Goal: Task Accomplishment & Management: Complete application form

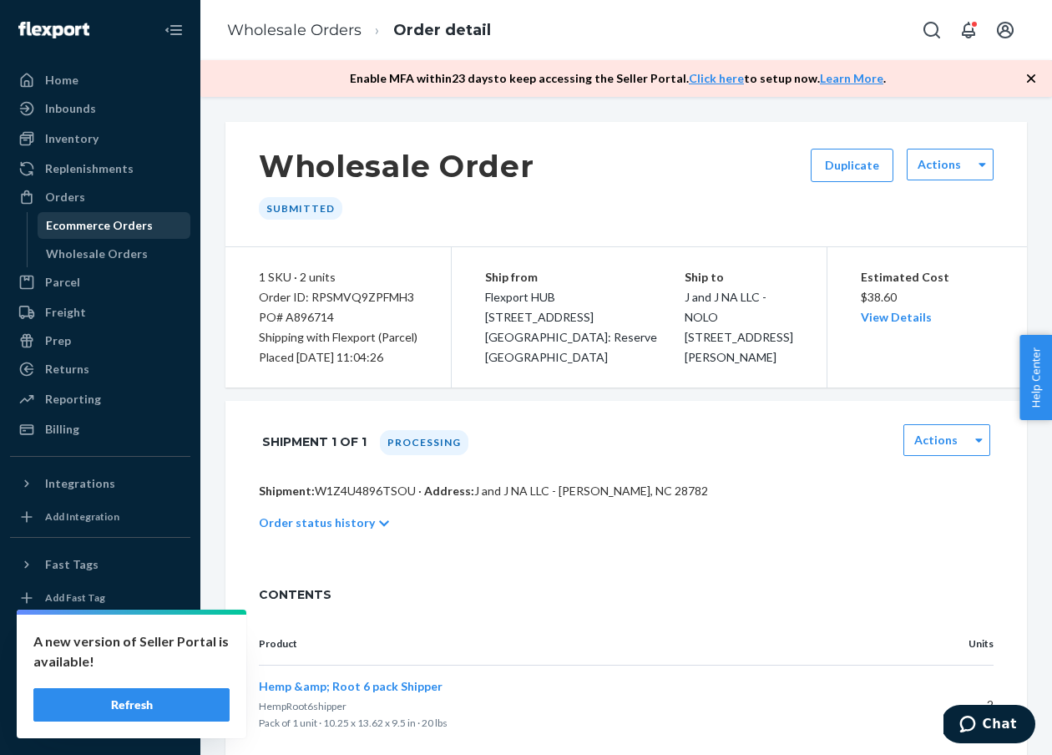
scroll to position [425, 0]
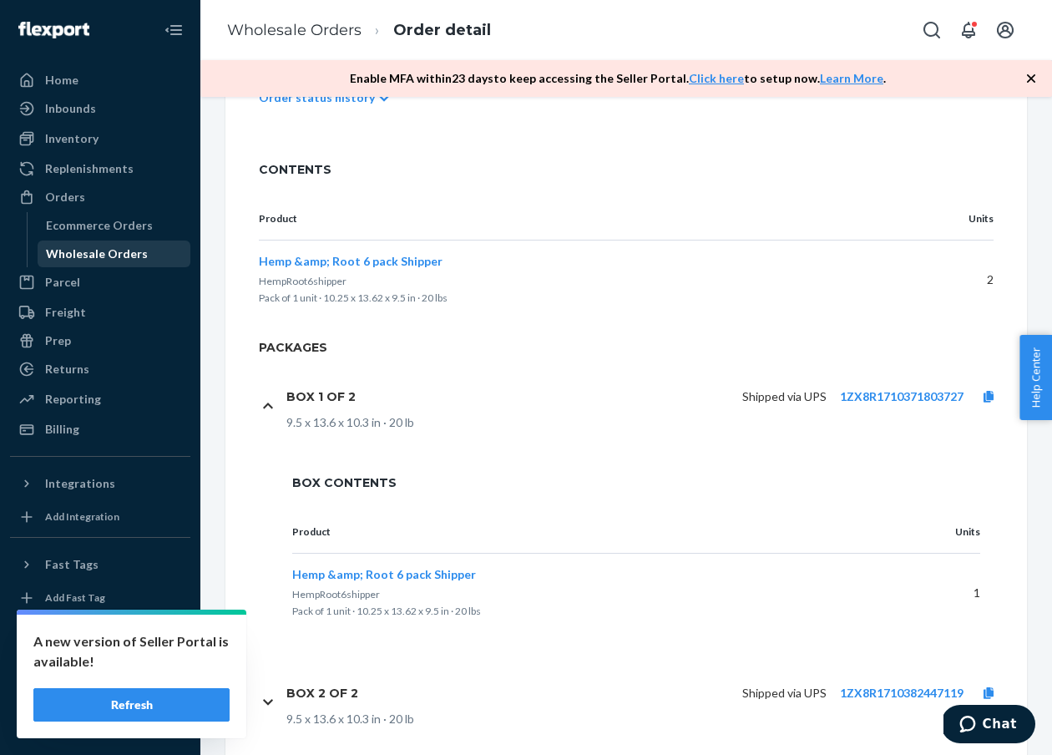
click at [106, 262] on div "Wholesale Orders" at bounding box center [114, 253] width 150 height 23
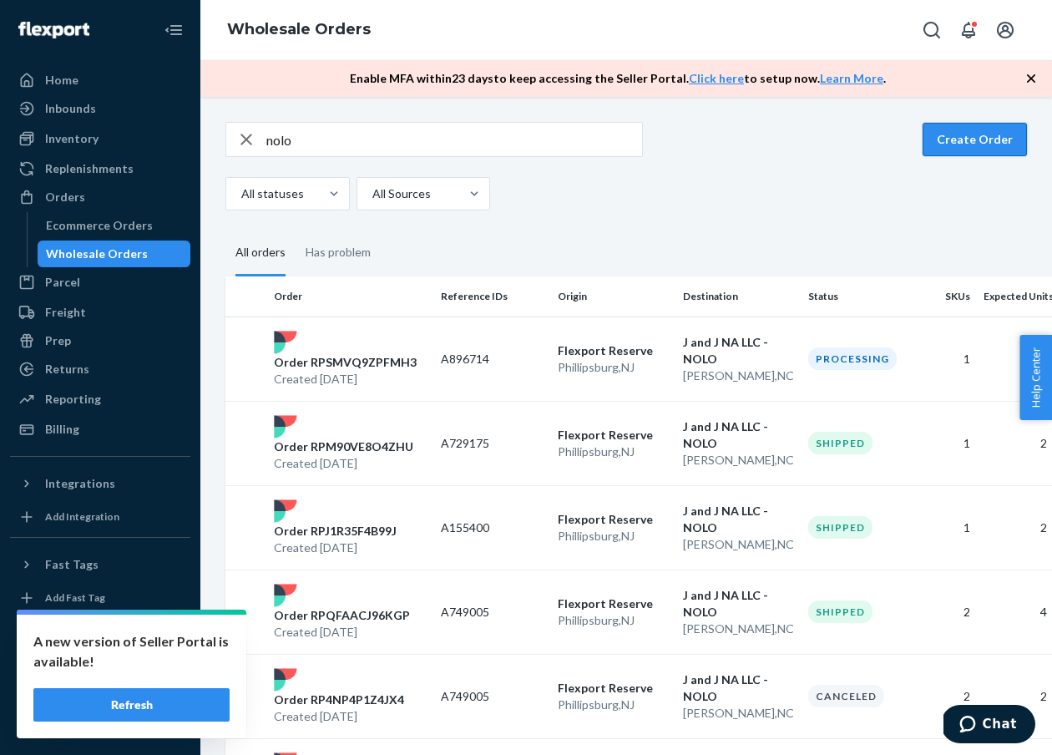
click at [966, 148] on button "Create Order" at bounding box center [974, 139] width 104 height 33
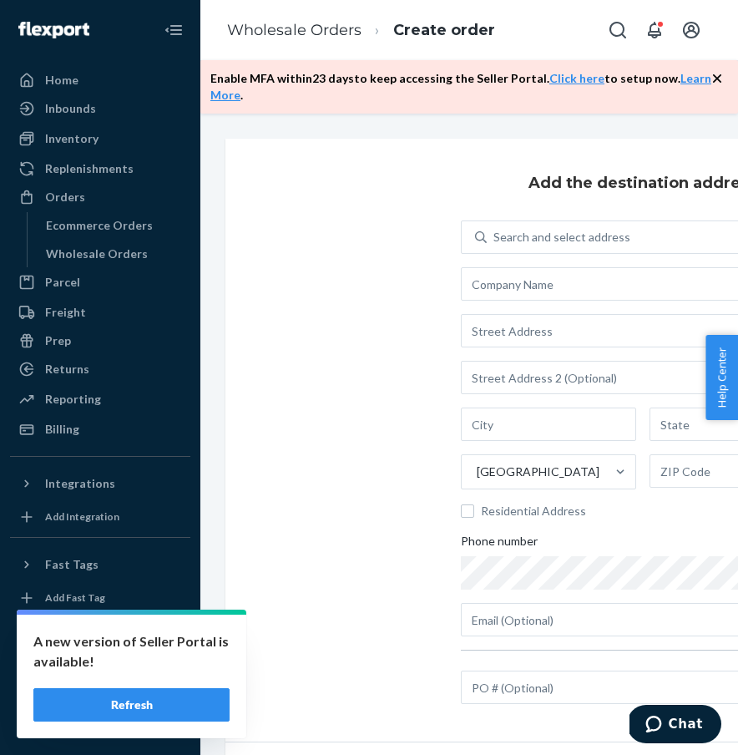
click at [568, 301] on div "Search and select address United States Residential Address Phone number" at bounding box center [643, 428] width 364 height 416
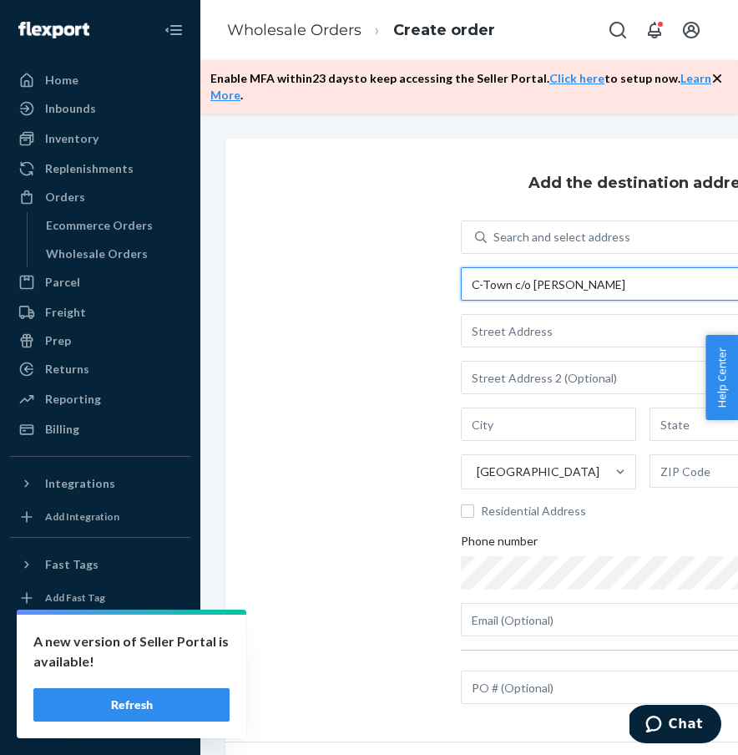
type input "C-Town c/o Michael Perez"
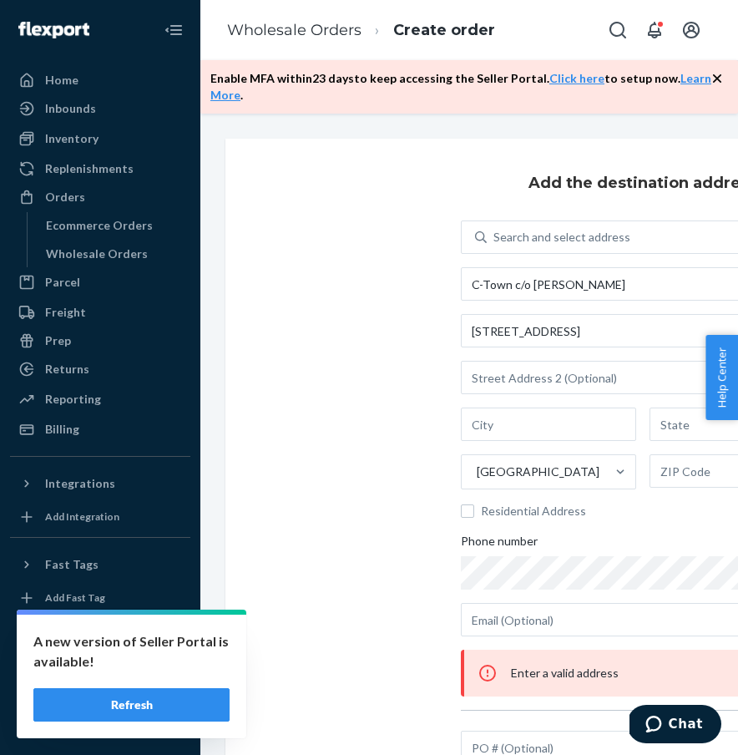
type input "1721 1st Ave"
type input "Manhattan - New York"
type input "NY"
type input "10128"
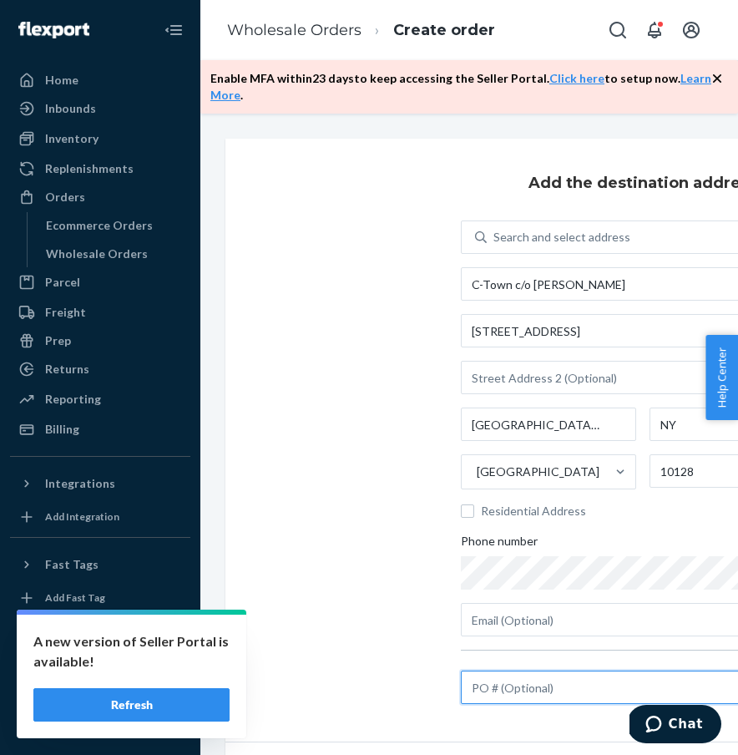
click at [544, 685] on input "text" at bounding box center [643, 686] width 364 height 33
type input "sample"
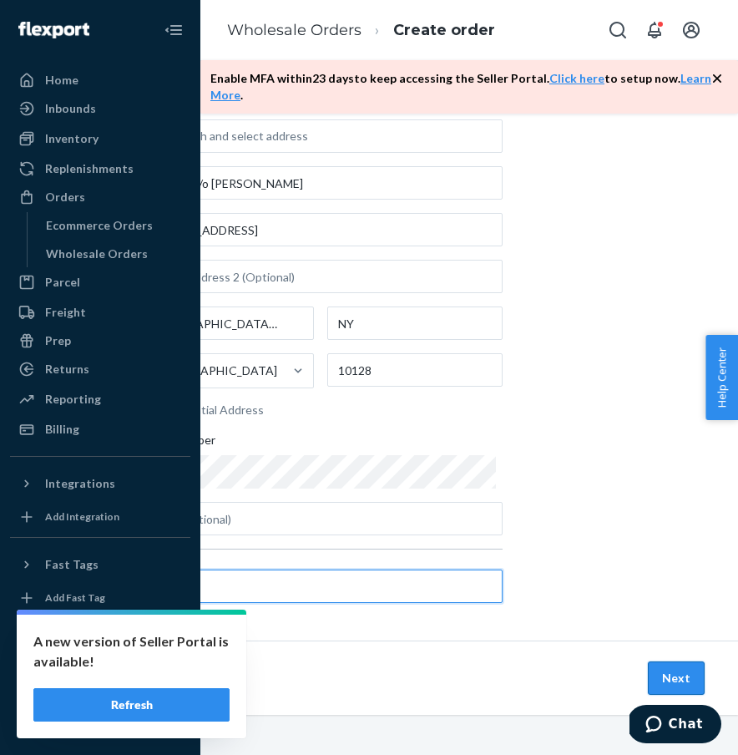
scroll to position [102, 322]
click at [683, 672] on button "Next" at bounding box center [676, 677] width 57 height 33
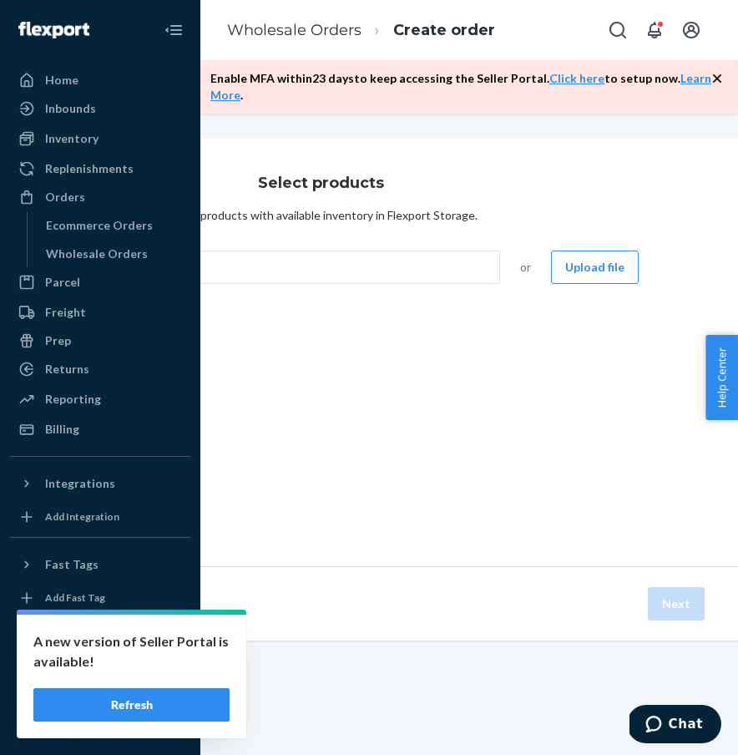
click at [302, 254] on div "Select products Select products with available inventory in Flexport Storage. S…" at bounding box center [320, 352] width 835 height 427
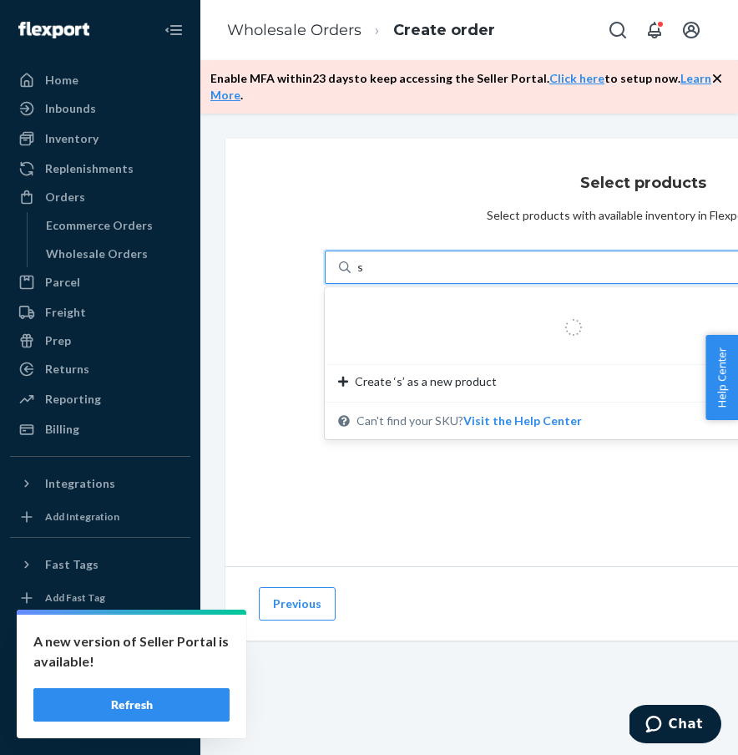
type input "sp"
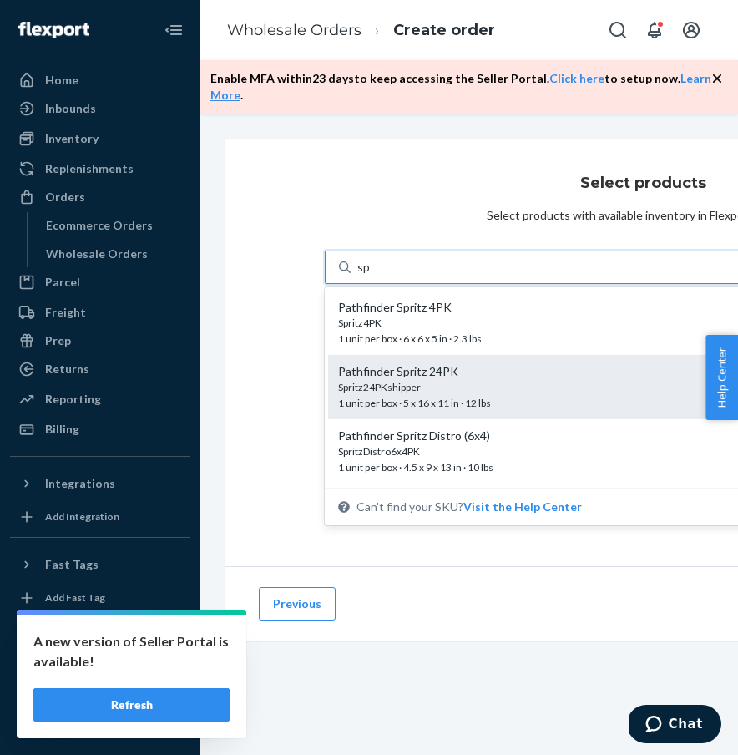
click at [495, 396] on div "Spritz24PKshipper 1 unit per box · 5 x 16 x 11 in · 12 lbs" at bounding box center [538, 395] width 400 height 31
click at [371, 275] on input "sp" at bounding box center [363, 267] width 13 height 17
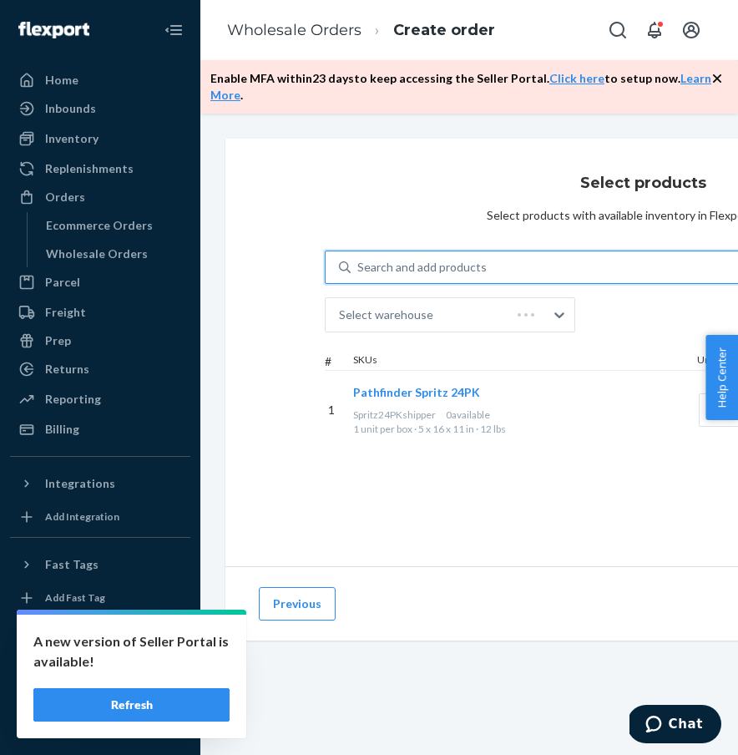
scroll to position [0, 171]
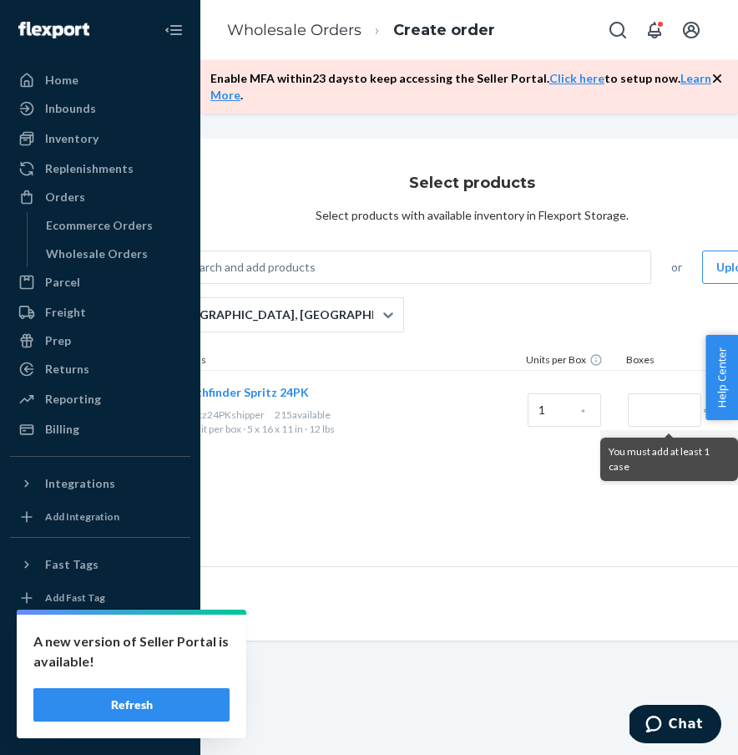
drag, startPoint x: 495, startPoint y: 396, endPoint x: 411, endPoint y: 357, distance: 92.6
click at [492, 393] on div "Pathfinder Spritz 24PK" at bounding box center [351, 392] width 339 height 17
click at [329, 322] on div "San Bernardino, CA" at bounding box center [263, 314] width 219 height 33
click at [169, 322] on input "San Bernardino, CA" at bounding box center [169, 314] width 2 height 17
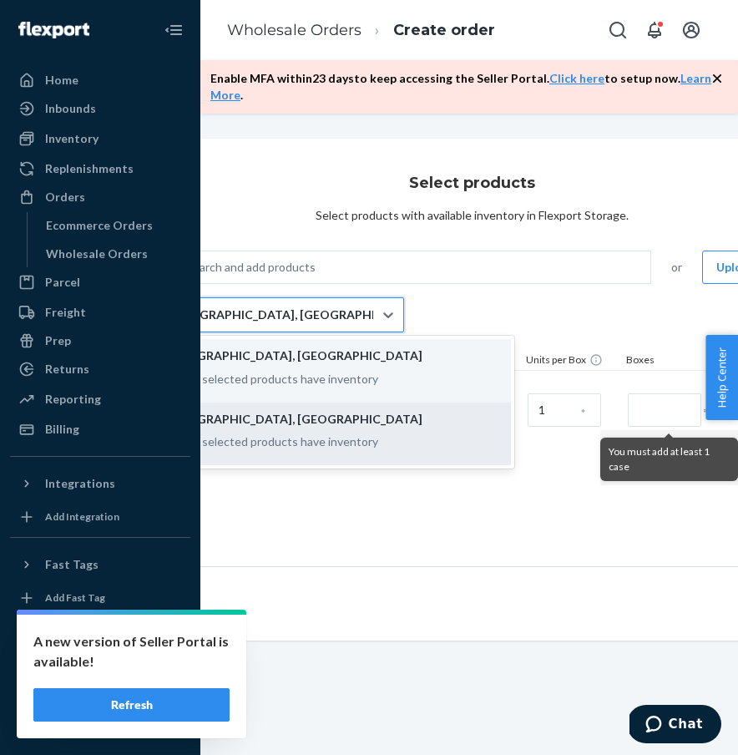
scroll to position [0, 0]
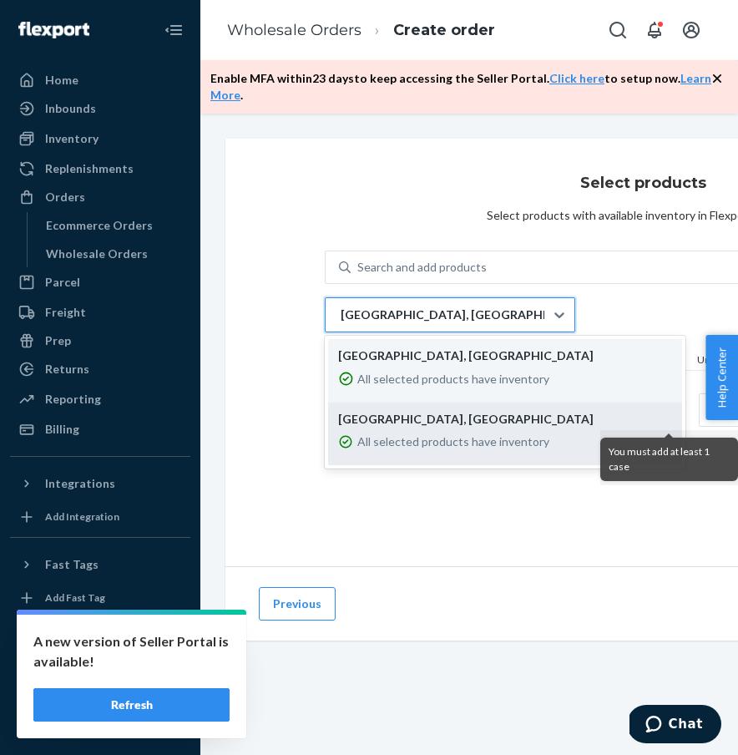
click at [395, 437] on p "All selected products have inventory" at bounding box center [453, 441] width 192 height 17
click at [341, 323] on input "option EWR1RS focused, 2 of 2. 2 results available. Use Up and Down to choose o…" at bounding box center [340, 314] width 2 height 17
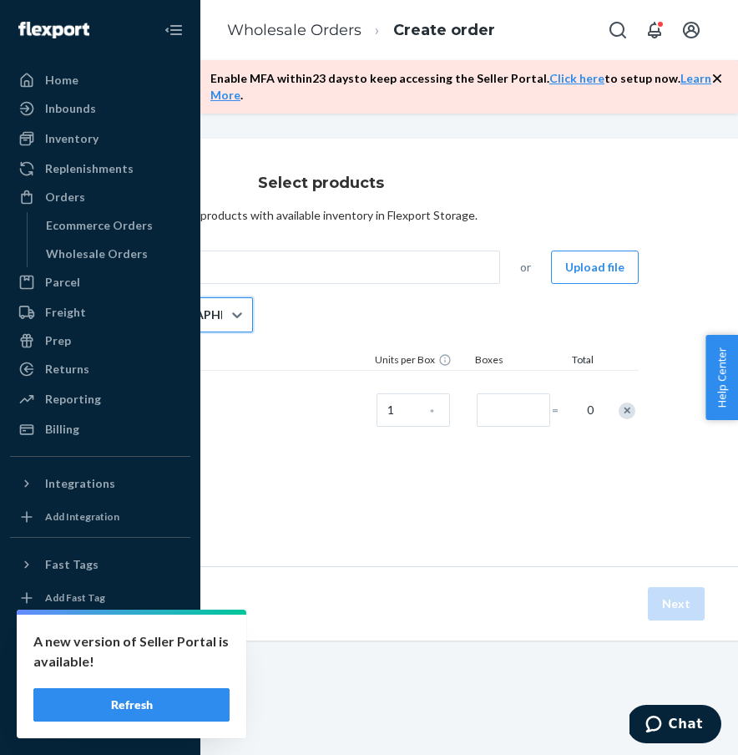
scroll to position [0, 322]
click at [476, 409] on div at bounding box center [510, 410] width 75 height 68
click at [497, 410] on input "Number of boxes" at bounding box center [513, 409] width 73 height 33
type input "2"
click at [668, 601] on button "Next" at bounding box center [676, 603] width 57 height 33
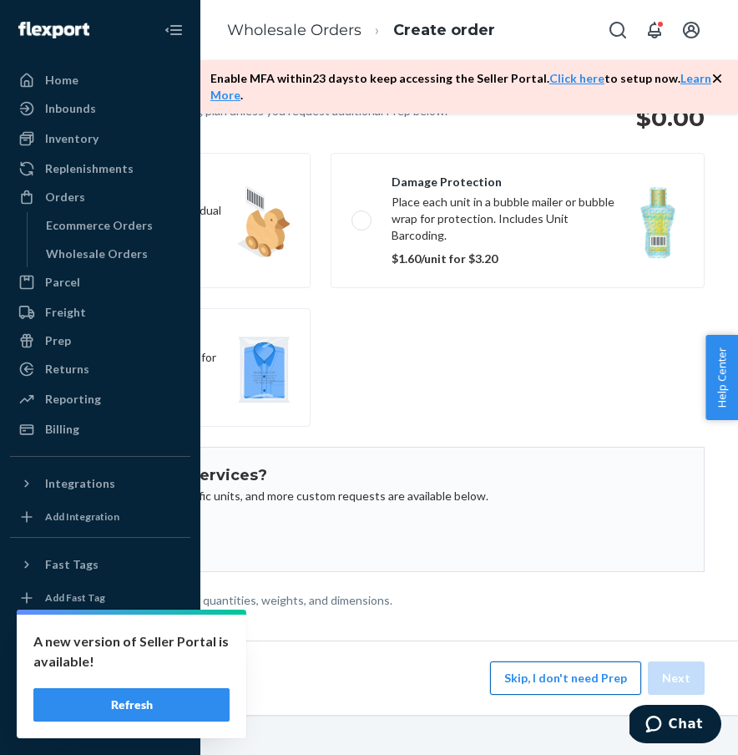
scroll to position [149, 322]
click at [563, 686] on button "Skip, I don't need Prep" at bounding box center [565, 677] width 151 height 33
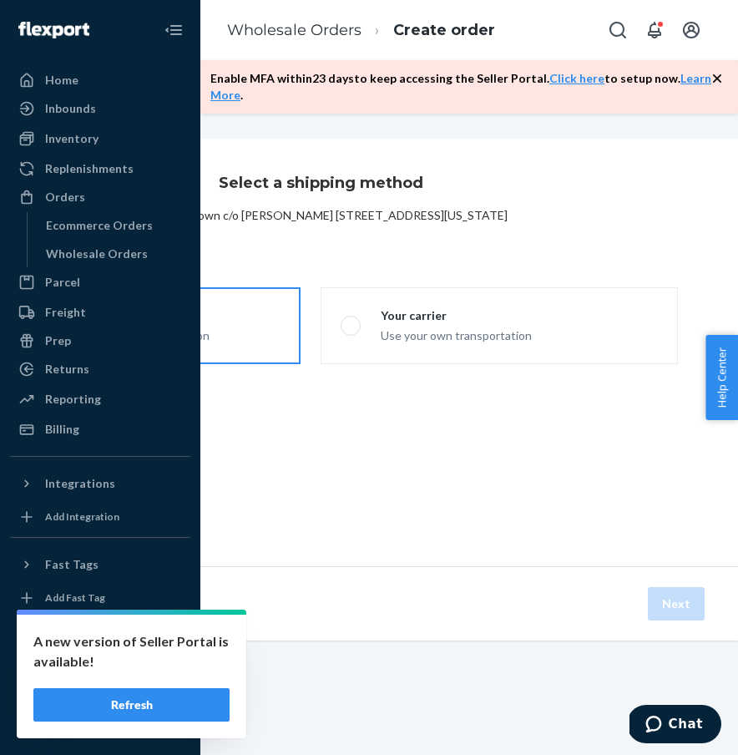
click at [232, 309] on label "Flexport Partner Hassle free, transparent transportation" at bounding box center [121, 325] width 357 height 77
radio input "true"
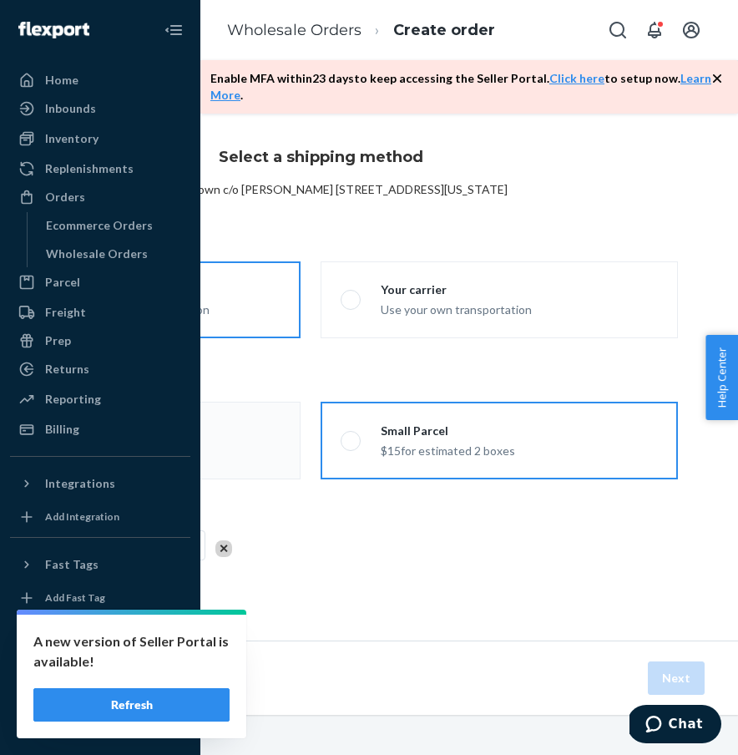
scroll to position [26, 322]
click at [558, 448] on label "Small Parcel $15 for estimated 2 boxes" at bounding box center [499, 441] width 357 height 78
click at [351, 446] on input "Small Parcel $15 for estimated 2 boxes" at bounding box center [346, 440] width 11 height 11
radio input "true"
click at [661, 672] on button "Next" at bounding box center [676, 677] width 57 height 33
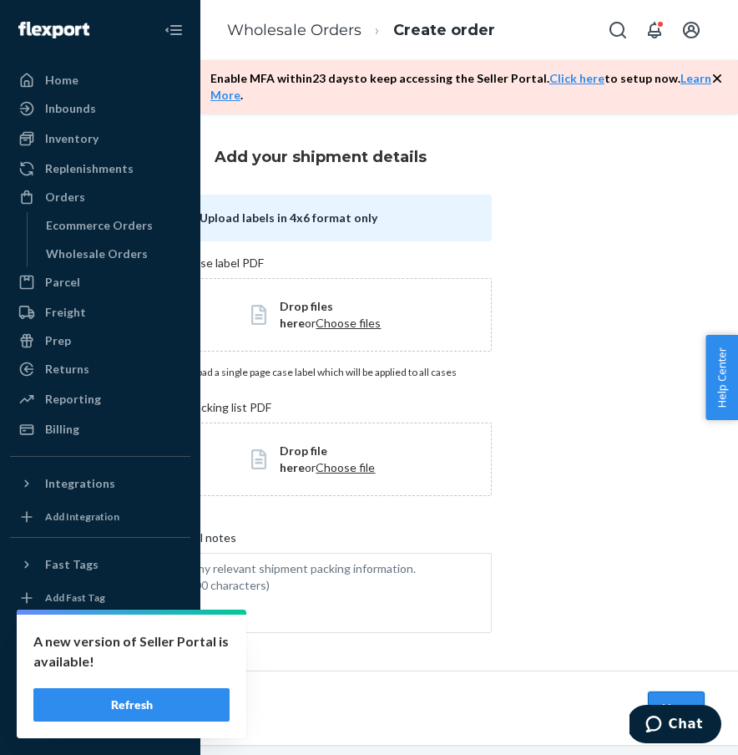
click at [674, 694] on button "Next" at bounding box center [676, 707] width 57 height 33
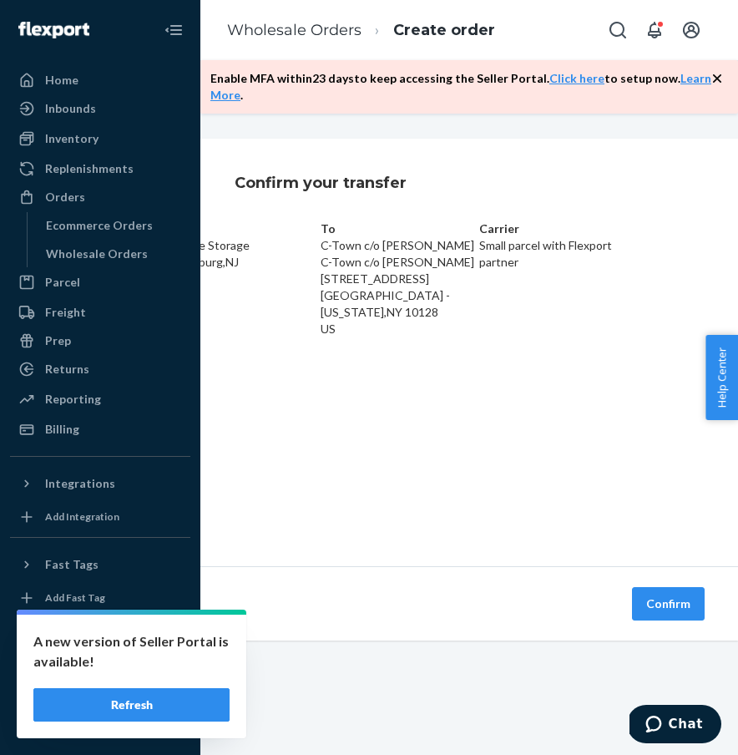
scroll to position [0, 322]
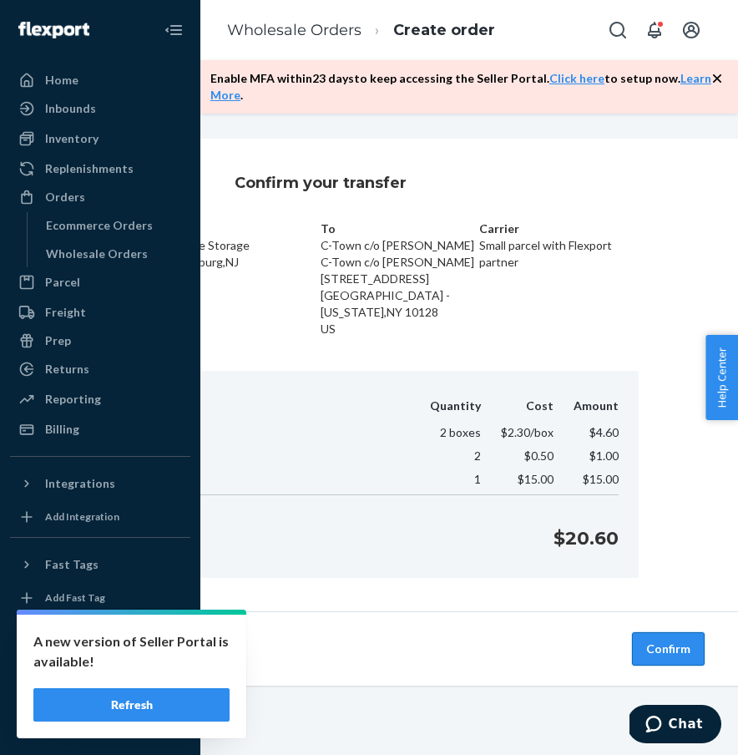
click at [667, 645] on button "Confirm" at bounding box center [668, 648] width 73 height 33
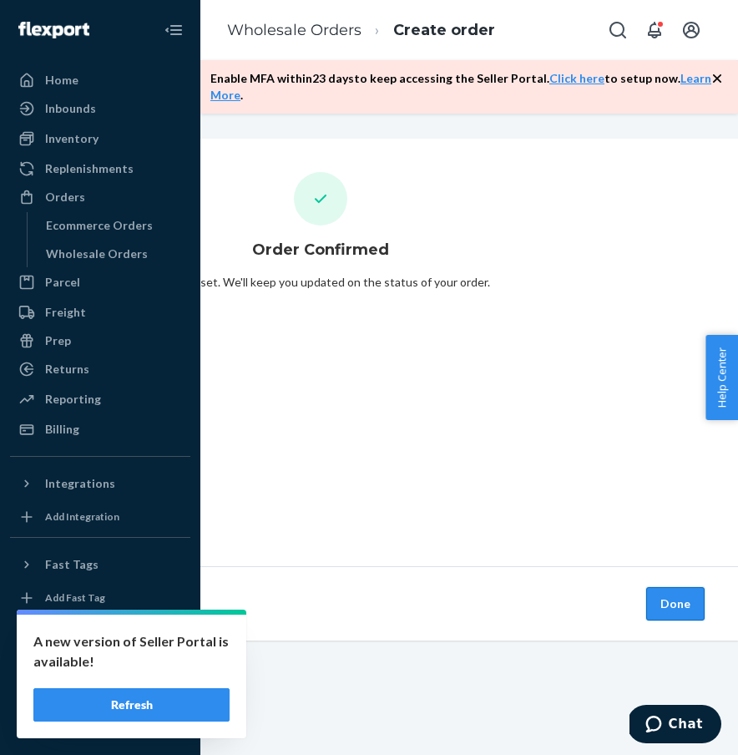
click at [692, 605] on button "Done" at bounding box center [675, 603] width 58 height 33
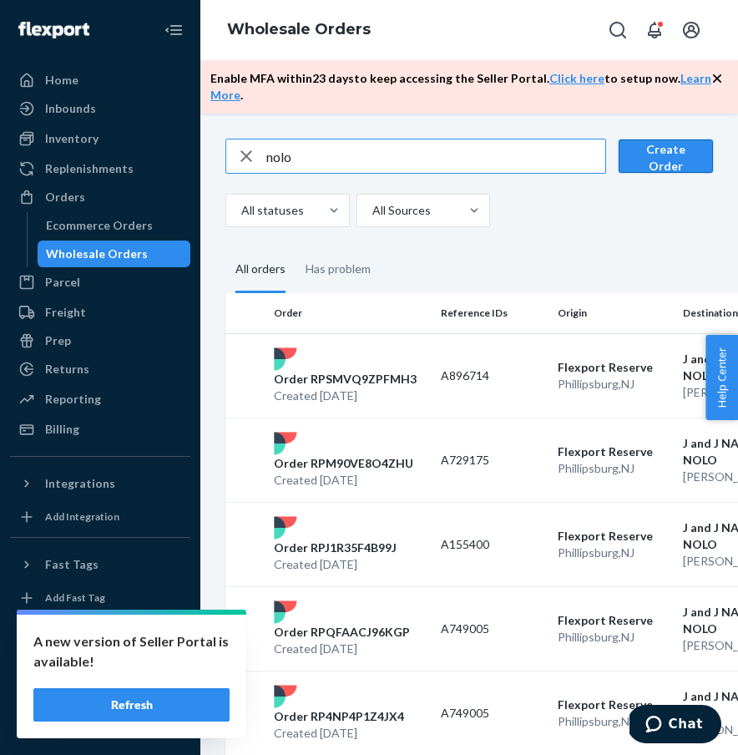
click at [668, 148] on button "Create Order" at bounding box center [666, 155] width 94 height 33
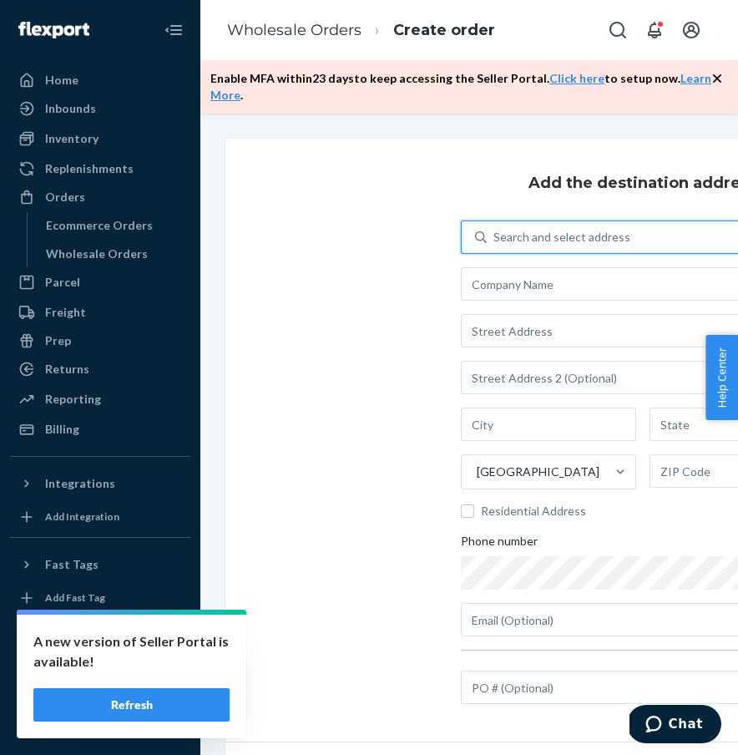
click at [656, 230] on div "Search and select address" at bounding box center [655, 237] width 337 height 30
click at [495, 230] on input "0 results available. Use Up and Down to choose options, press Enter to select t…" at bounding box center [494, 237] width 2 height 17
type input "825"
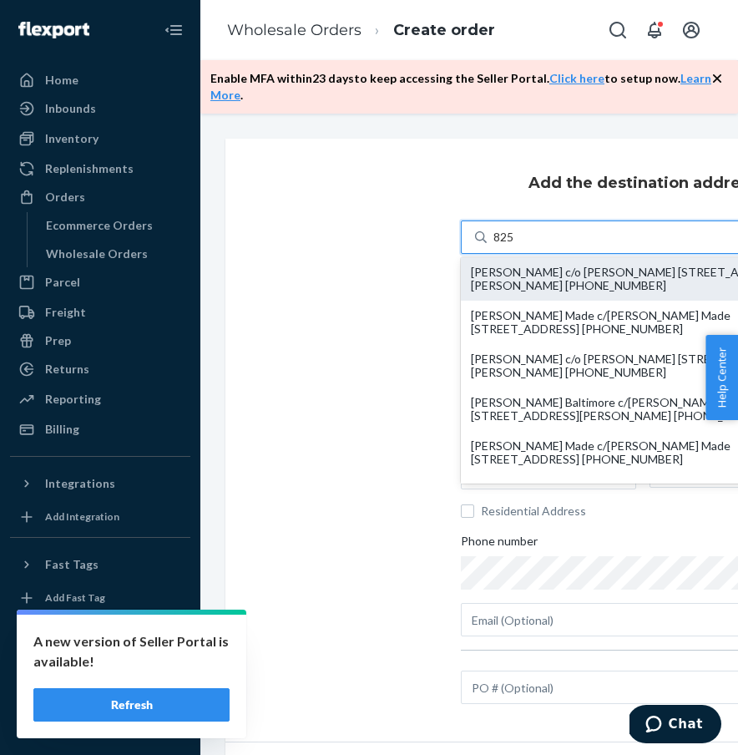
click at [578, 290] on div "Natalie Lichtman c/o Natalie Lichtman 825 Geary St APT 603 San Francisco, CA 94…" at bounding box center [643, 278] width 344 height 27
click at [515, 245] on input "825" at bounding box center [504, 237] width 22 height 17
type input "Natalie Lichtman"
type input "825 Geary St"
type input "APT 603"
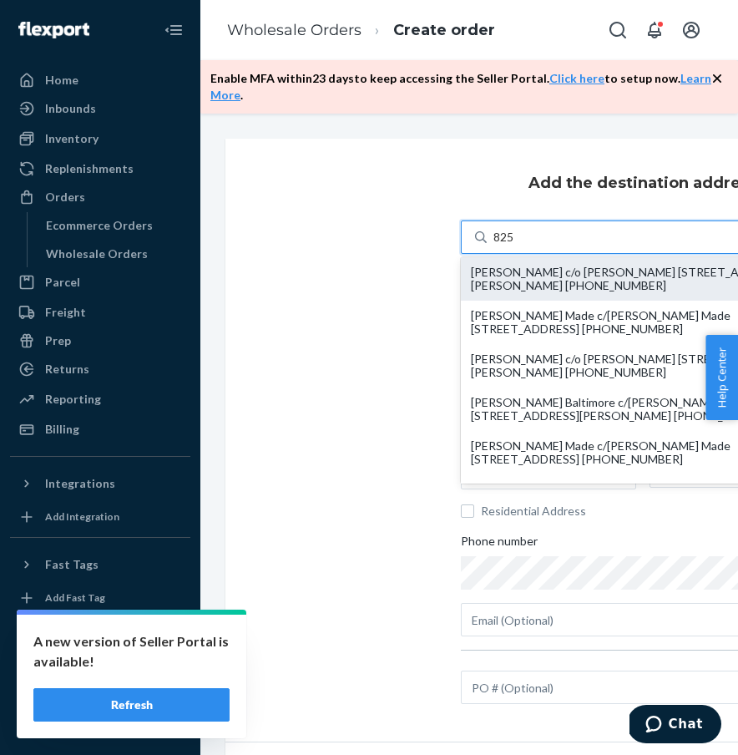
type input "San Francisco"
type input "CA"
type input "94109"
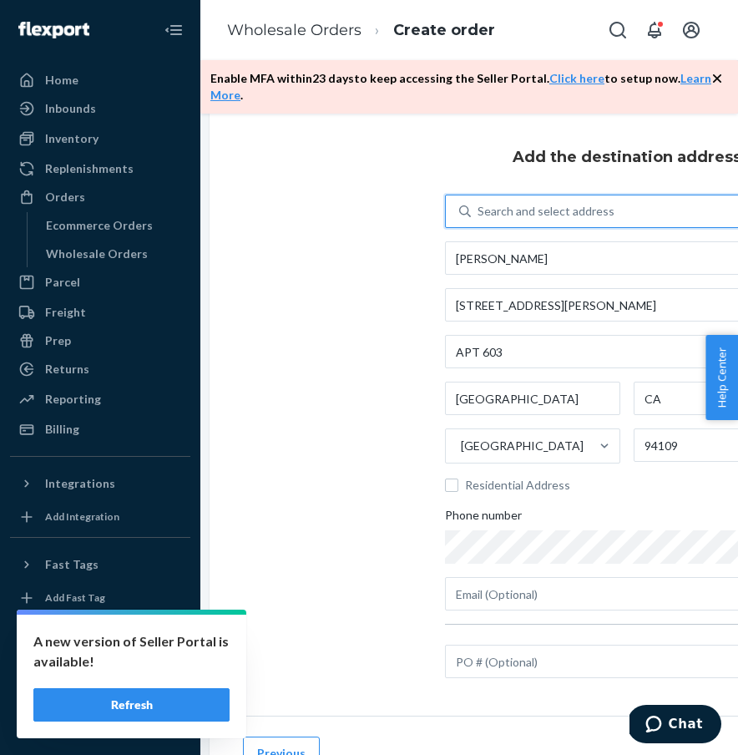
scroll to position [31, 16]
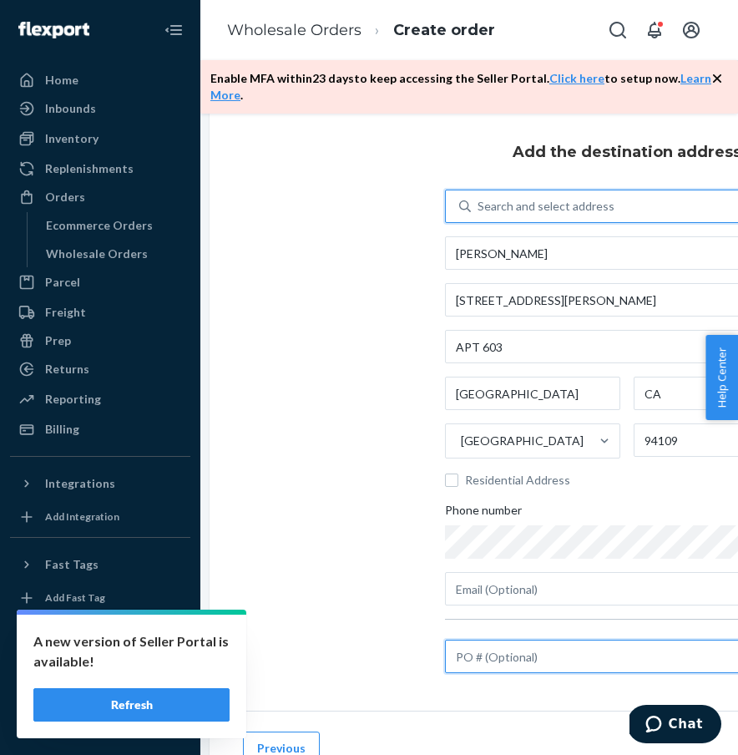
click at [606, 663] on input "text" at bounding box center [627, 655] width 364 height 33
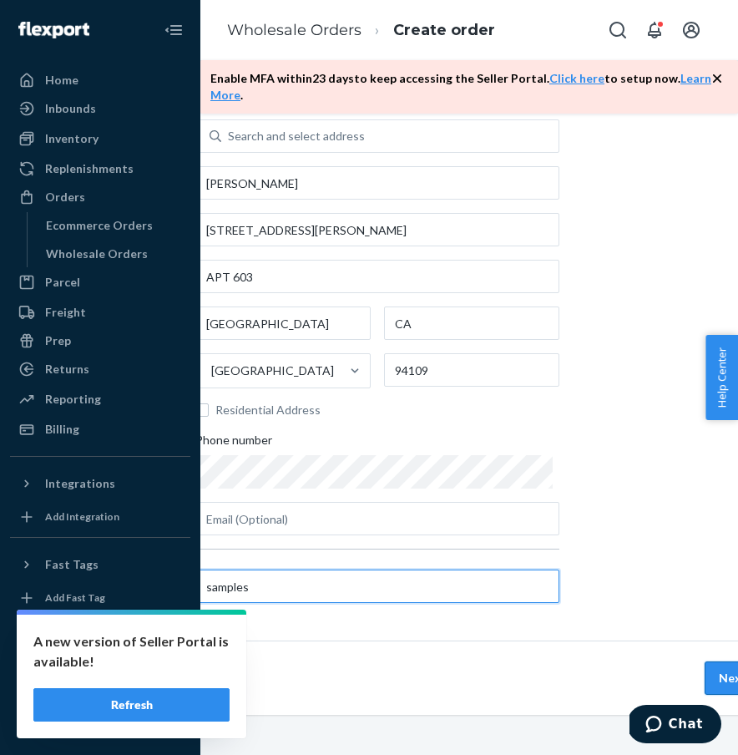
scroll to position [101, 265]
type input "samples"
click at [711, 680] on button "Next" at bounding box center [733, 677] width 57 height 33
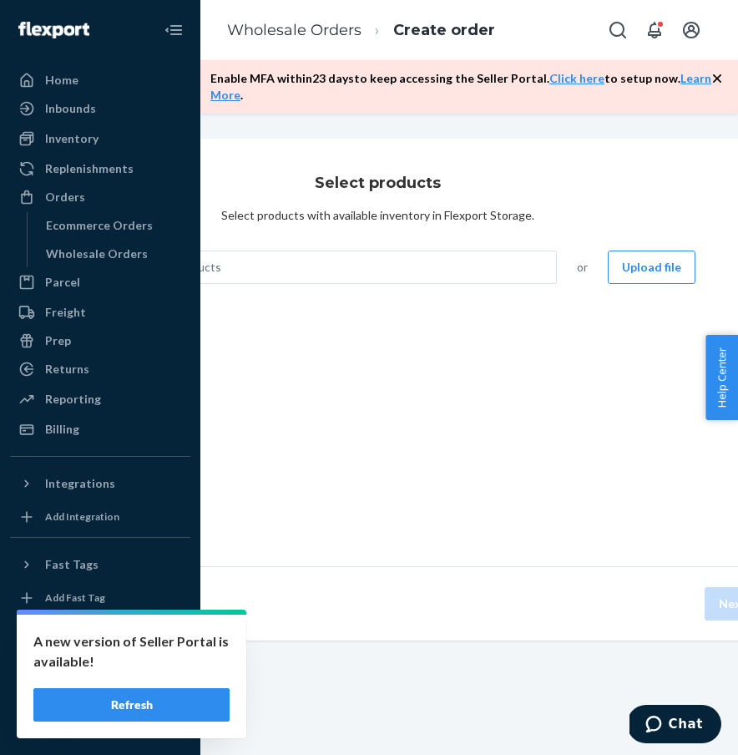
scroll to position [0, 0]
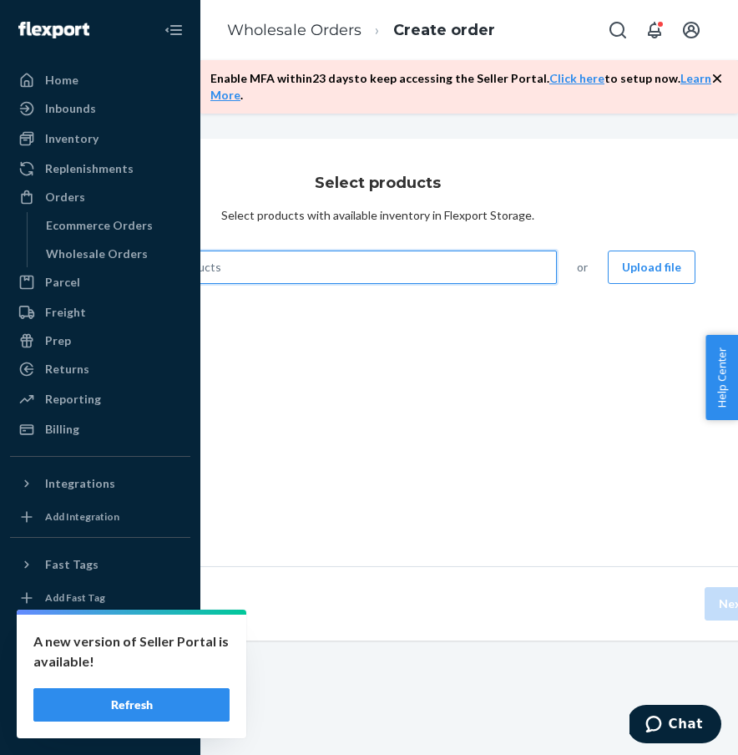
click at [424, 280] on div "Search and add products" at bounding box center [320, 267] width 471 height 30
click at [93, 275] on input "0 results available. Use Up and Down to choose options, press Enter to select t…" at bounding box center [93, 267] width 2 height 17
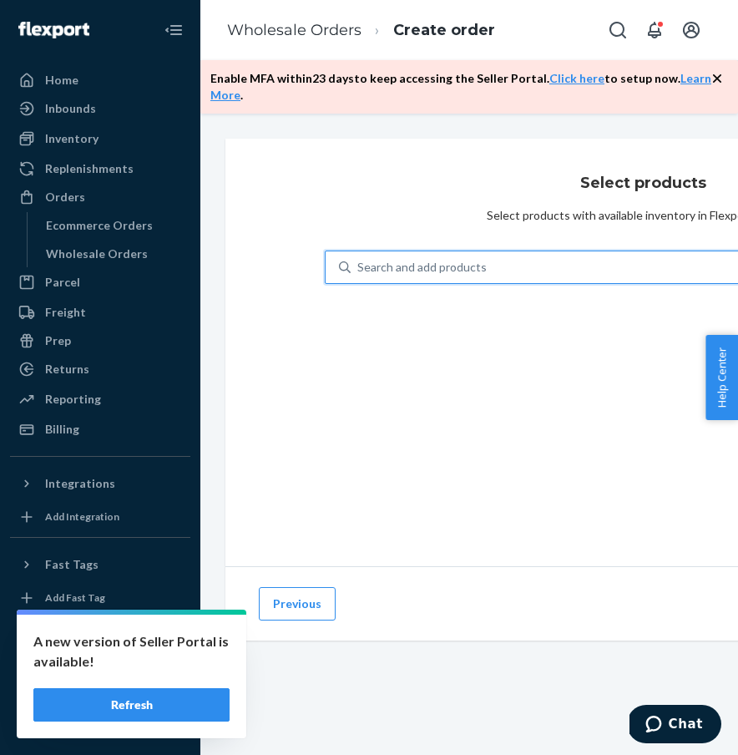
type input "n"
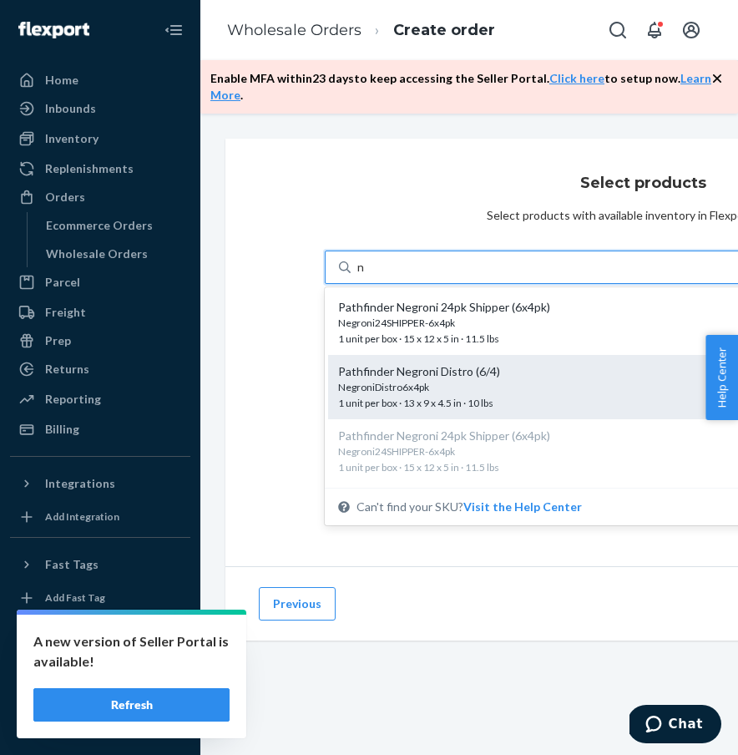
click at [511, 386] on div "NegroniDistro6x4pk" at bounding box center [544, 387] width 412 height 14
click at [366, 275] on input "n" at bounding box center [361, 267] width 8 height 17
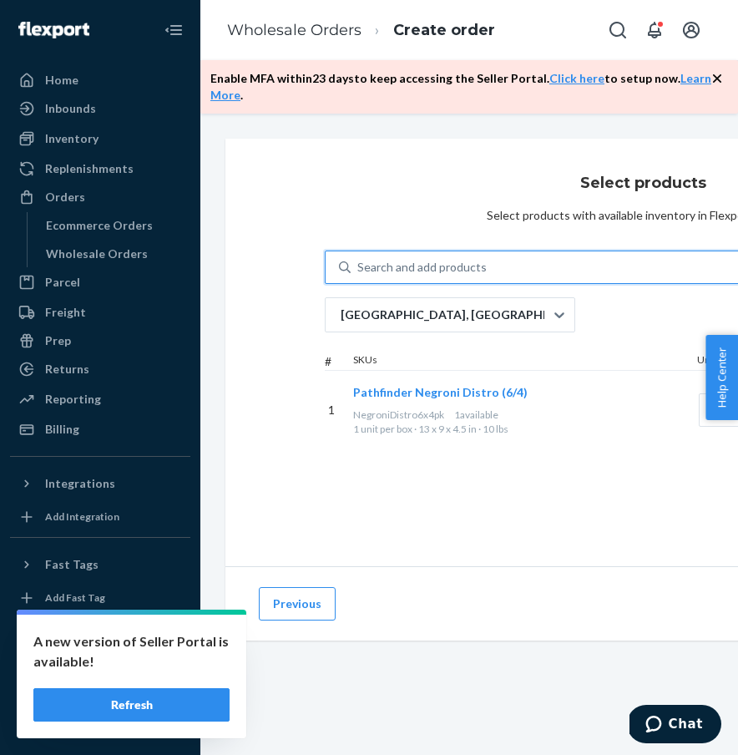
click at [482, 261] on div "Search and add products" at bounding box center [421, 267] width 129 height 17
click at [359, 261] on input "0 results available. Select is focused ,type to refine list, press Down to open…" at bounding box center [358, 267] width 2 height 17
type input "h"
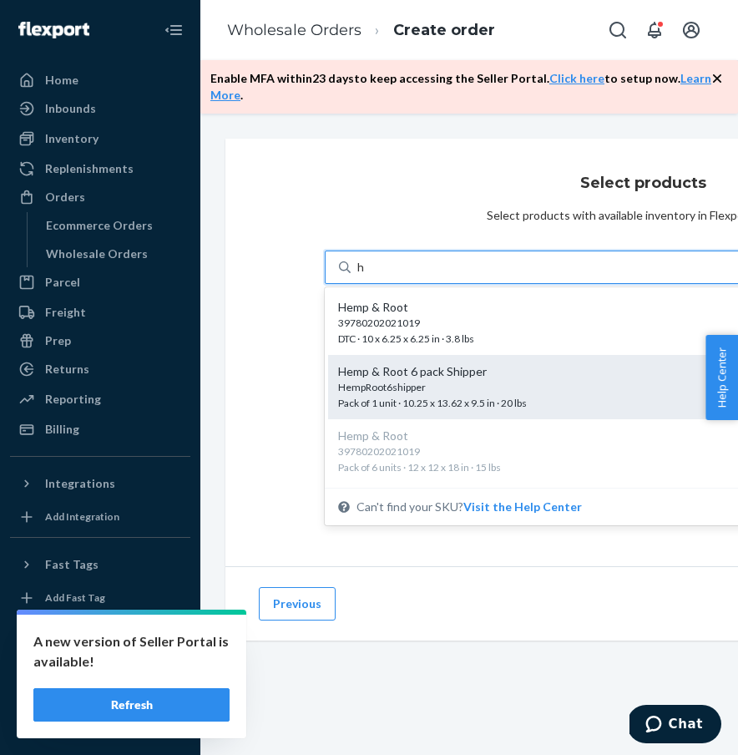
click at [482, 380] on div "HempRoot6shipper" at bounding box center [538, 387] width 400 height 14
click at [366, 275] on input "h" at bounding box center [361, 267] width 8 height 17
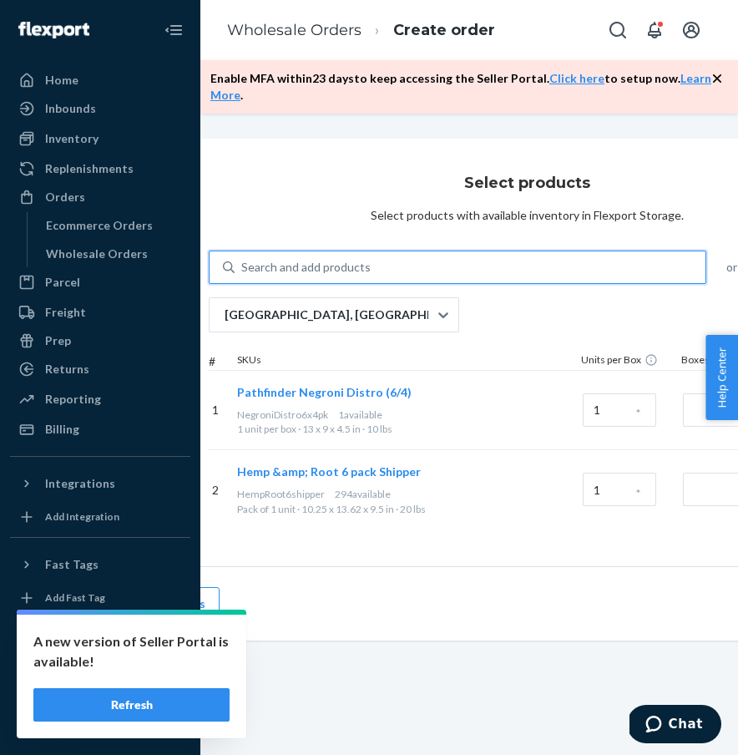
scroll to position [0, 178]
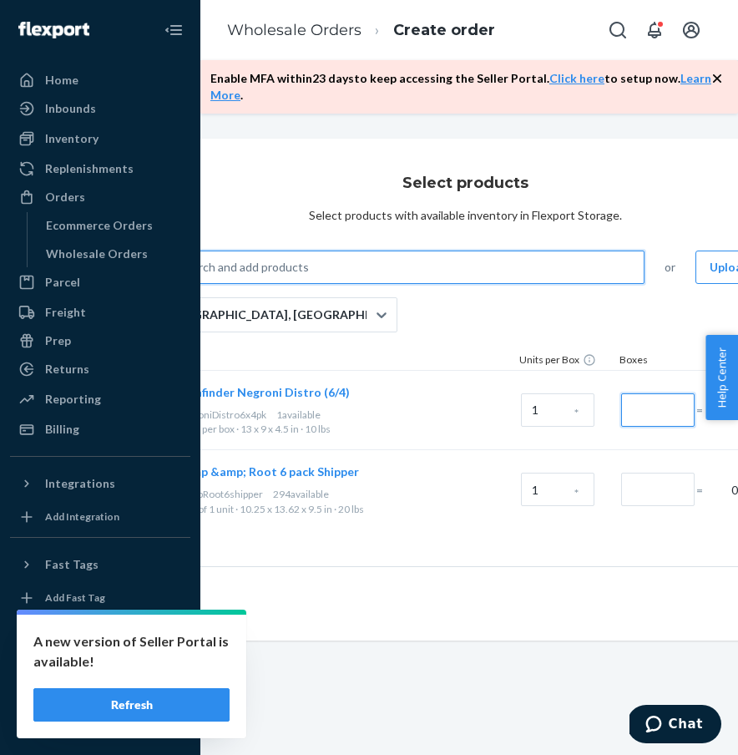
click at [649, 422] on input "Number of boxes" at bounding box center [657, 409] width 73 height 33
type input "1"
click at [645, 492] on input "Number of boxes" at bounding box center [657, 488] width 73 height 33
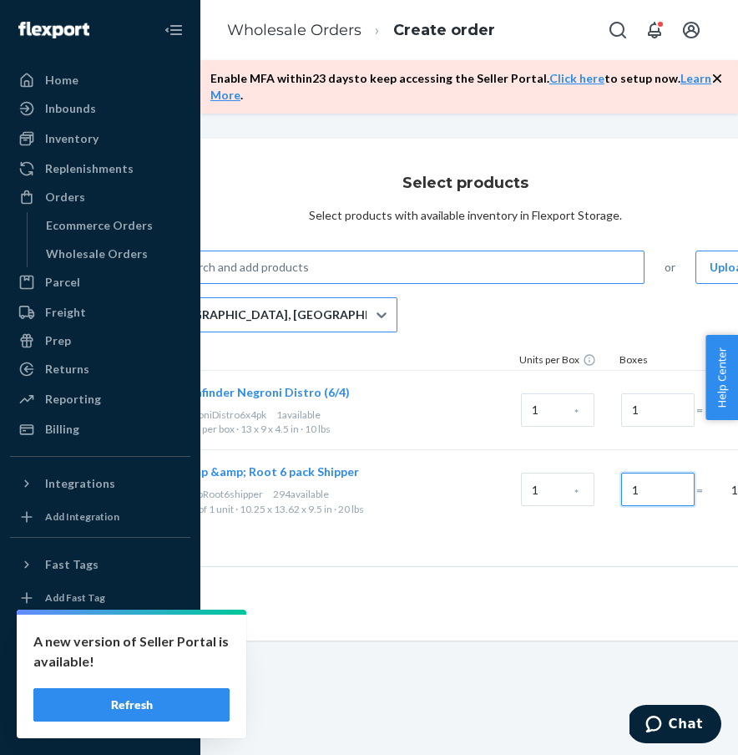
type input "1"
click at [360, 319] on div "San Bernardino, CA" at bounding box center [257, 314] width 219 height 33
click at [163, 319] on input "San Bernardino, CA" at bounding box center [162, 314] width 2 height 17
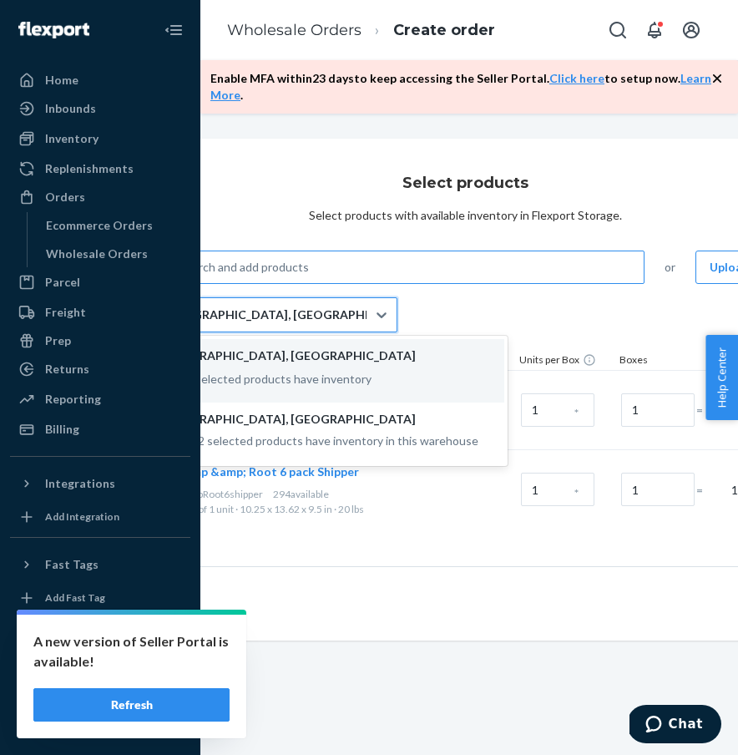
scroll to position [0, 0]
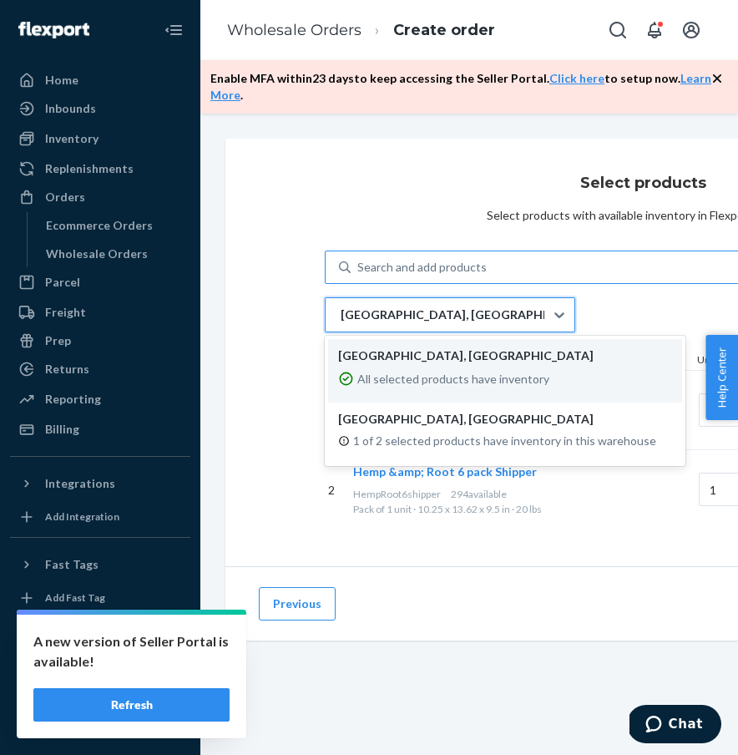
drag, startPoint x: 258, startPoint y: 311, endPoint x: 276, endPoint y: 318, distance: 19.5
click at [257, 311] on div "Select products Select products with available inventory in Flexport Storage. S…" at bounding box center [642, 352] width 835 height 427
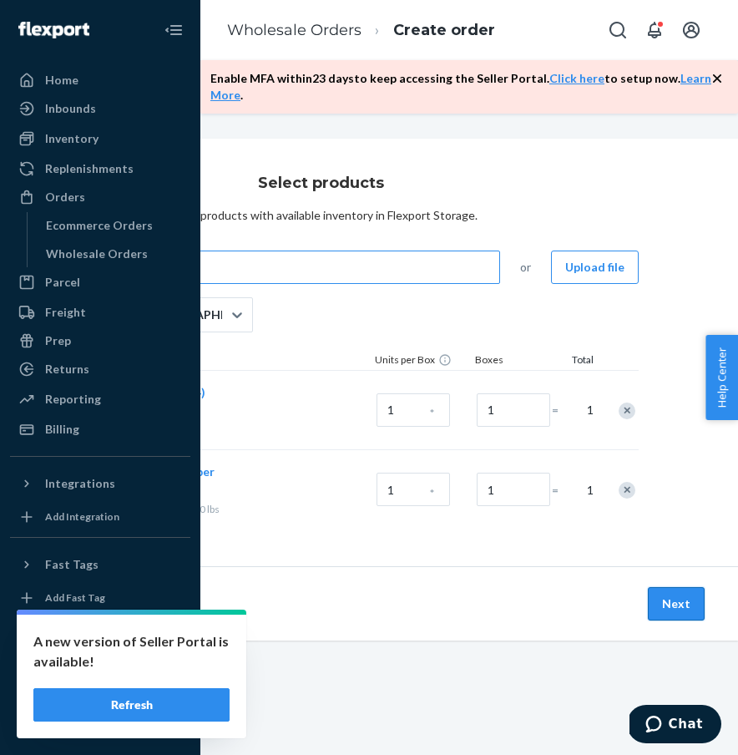
scroll to position [0, 322]
click at [659, 608] on button "Next" at bounding box center [676, 603] width 57 height 33
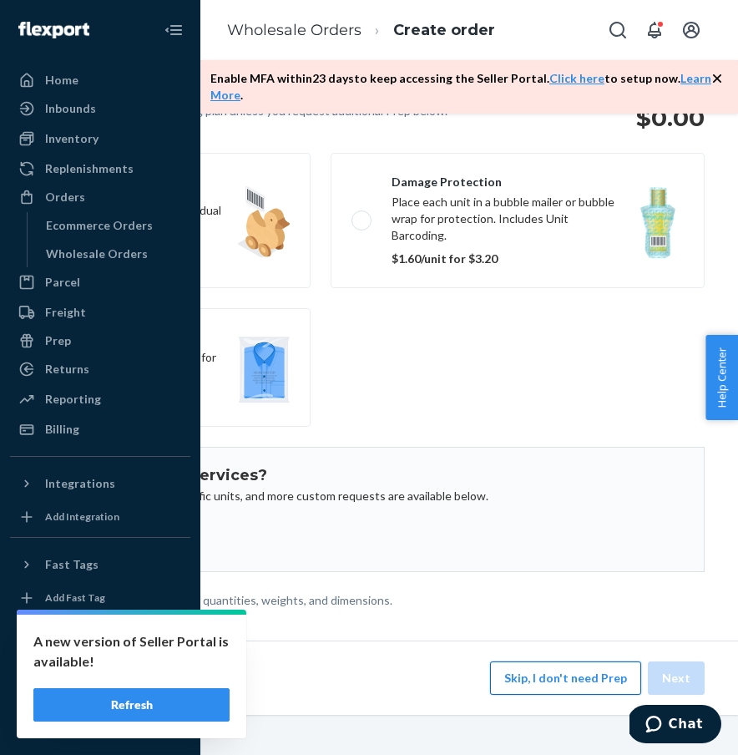
scroll to position [149, 322]
click at [574, 688] on button "Skip, I don't need Prep" at bounding box center [565, 677] width 151 height 33
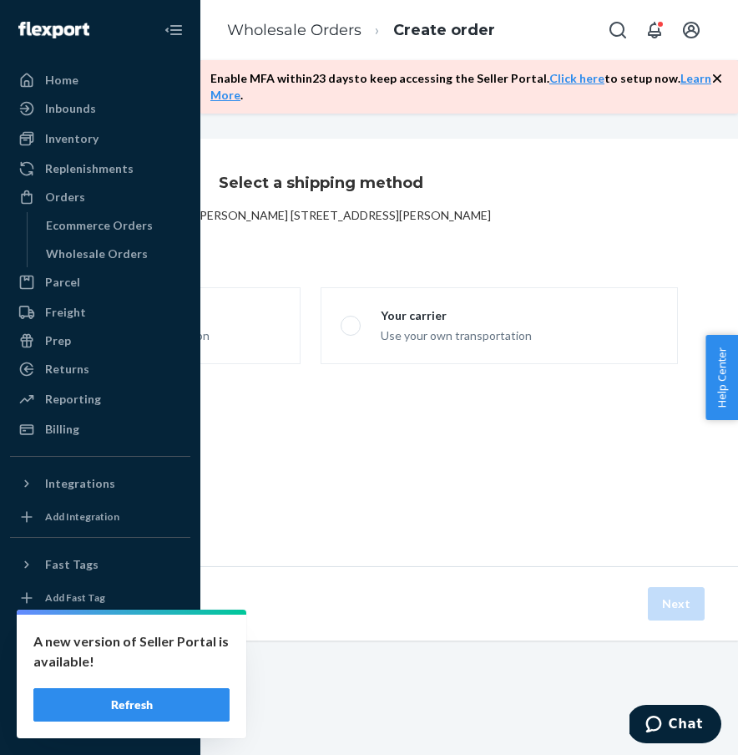
scroll to position [0, 322]
click at [254, 341] on label "Flexport Partner Hassle free, transparent transportation" at bounding box center [121, 325] width 357 height 77
radio input "true"
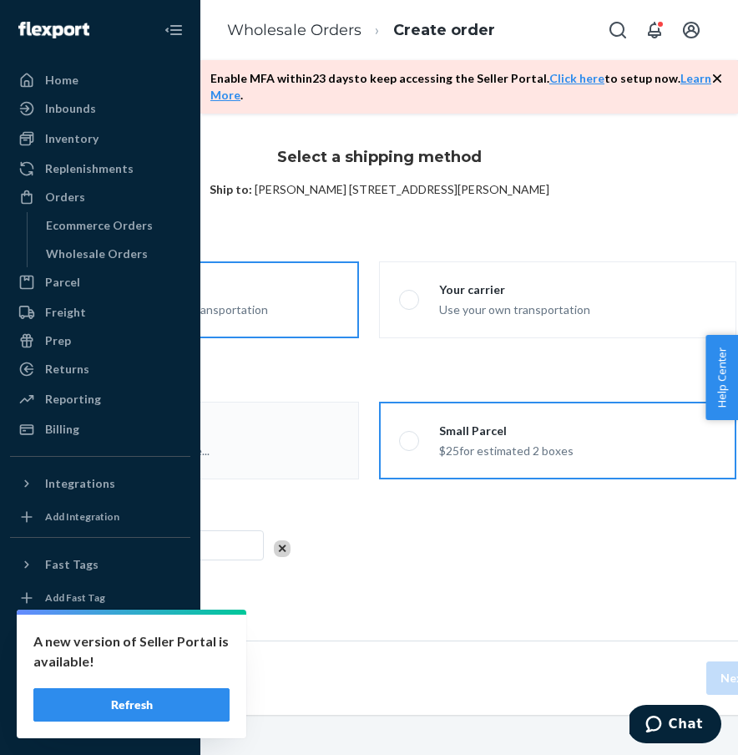
scroll to position [26, 264]
click at [573, 442] on label "Small Parcel $25 for estimated 2 boxes" at bounding box center [557, 441] width 357 height 78
click at [410, 442] on input "Small Parcel $25 for estimated 2 boxes" at bounding box center [404, 440] width 11 height 11
radio input "true"
click at [714, 685] on button "Next" at bounding box center [734, 677] width 57 height 33
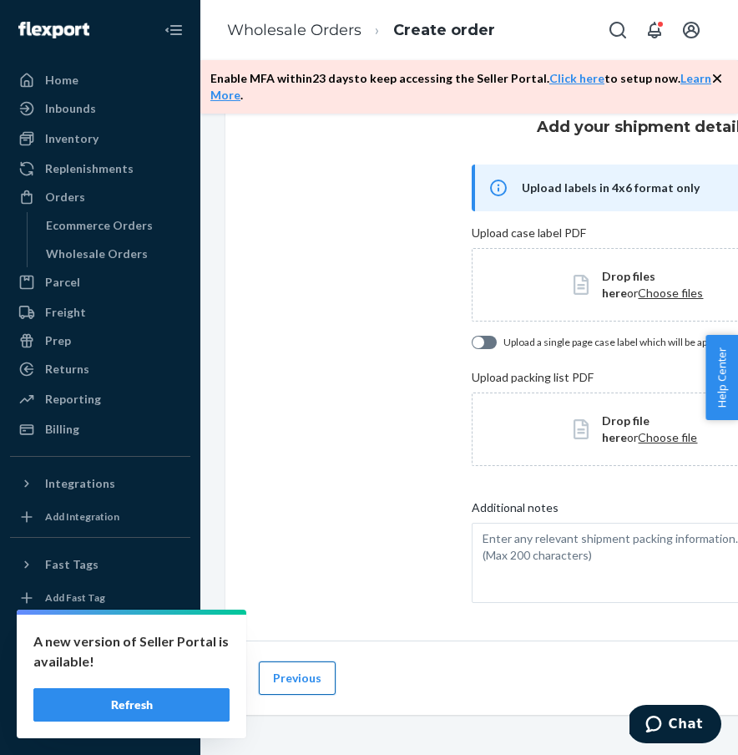
scroll to position [56, -1]
click at [290, 681] on button "Previous" at bounding box center [297, 677] width 77 height 33
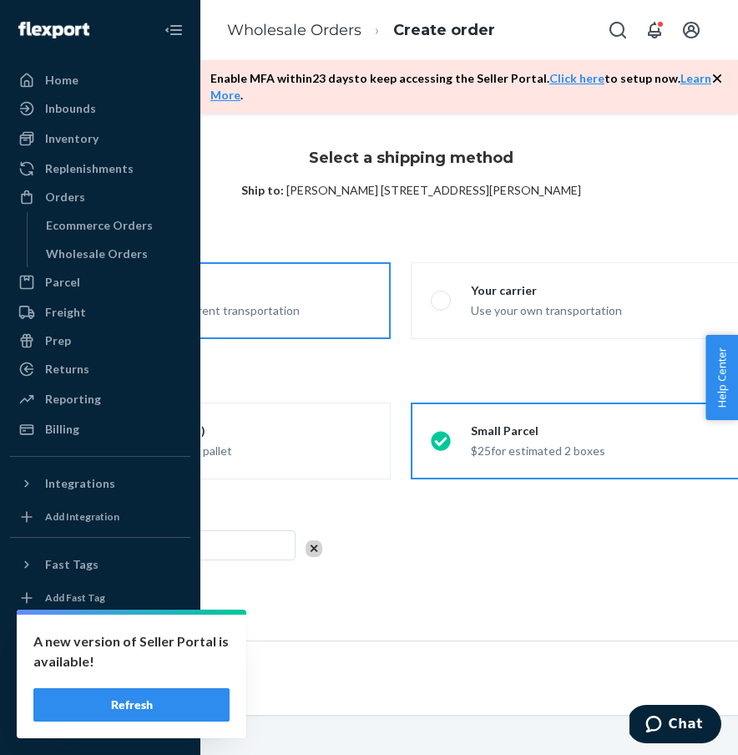
scroll to position [25, 289]
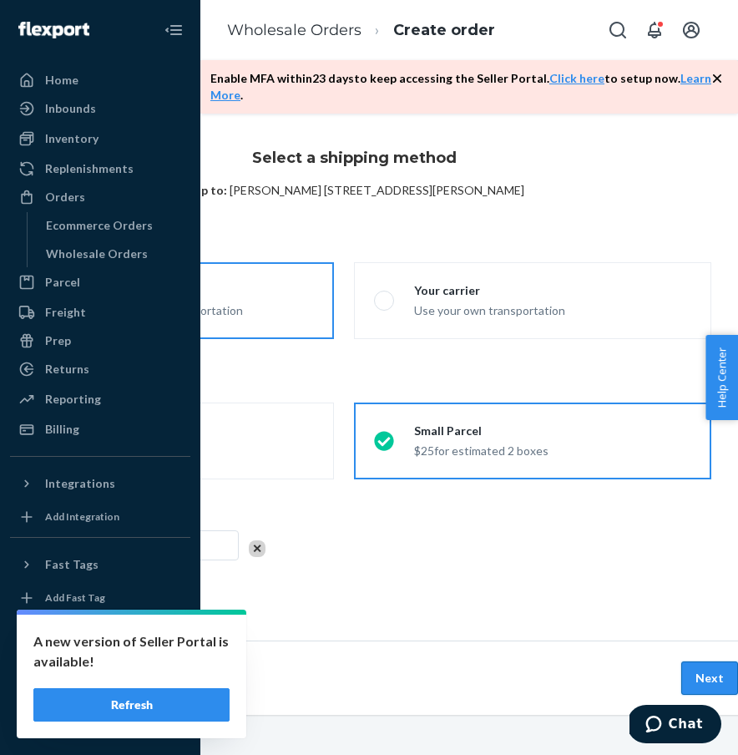
click at [703, 682] on button "Next" at bounding box center [709, 677] width 57 height 33
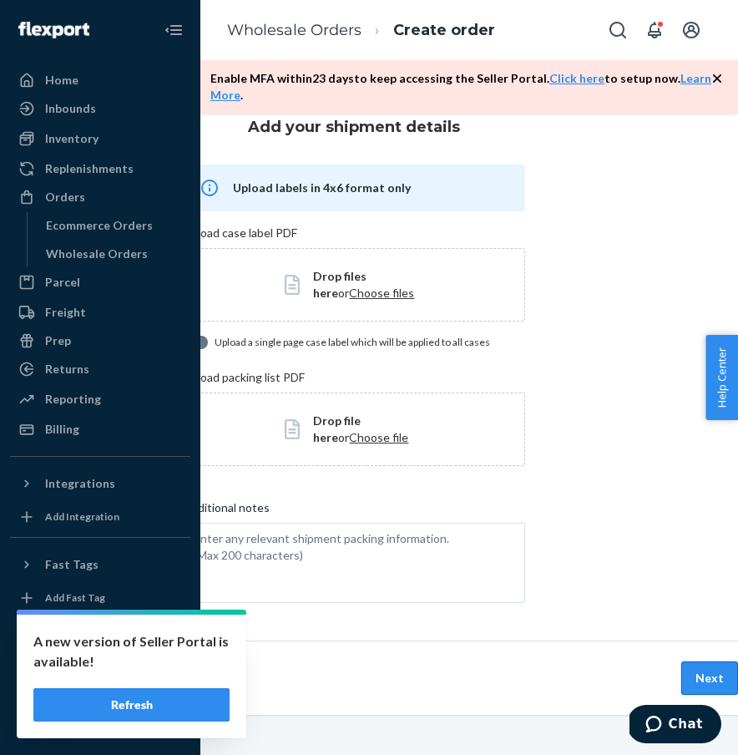
scroll to position [56, 289]
click at [702, 669] on button "Next" at bounding box center [709, 677] width 57 height 33
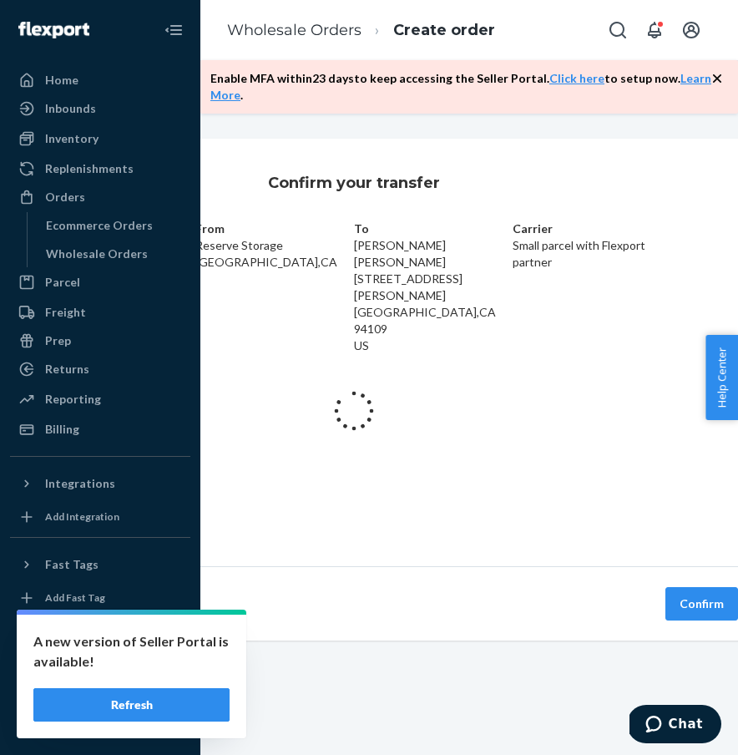
scroll to position [0, 289]
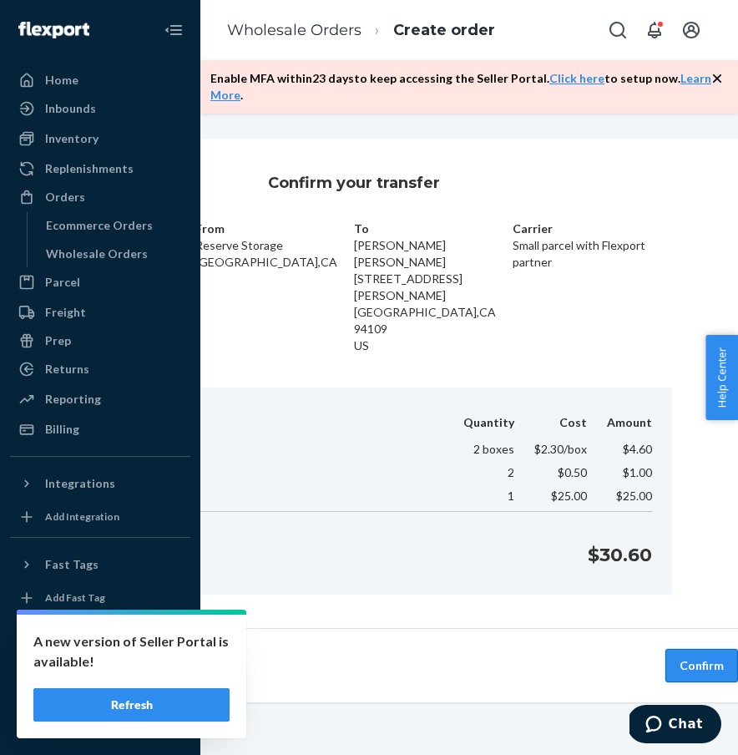
click at [706, 649] on button "Confirm" at bounding box center [701, 665] width 73 height 33
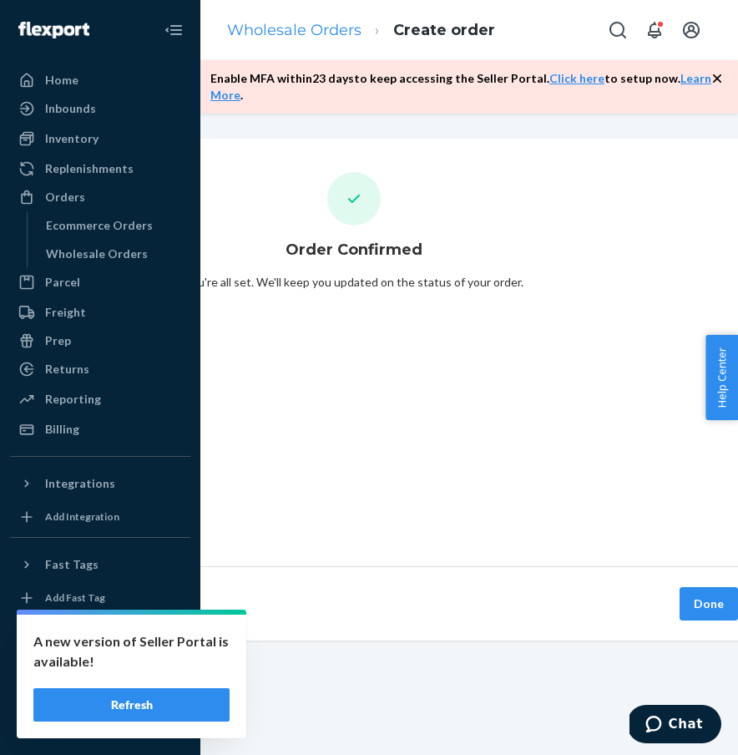
click at [281, 36] on link "Wholesale Orders" at bounding box center [294, 30] width 134 height 18
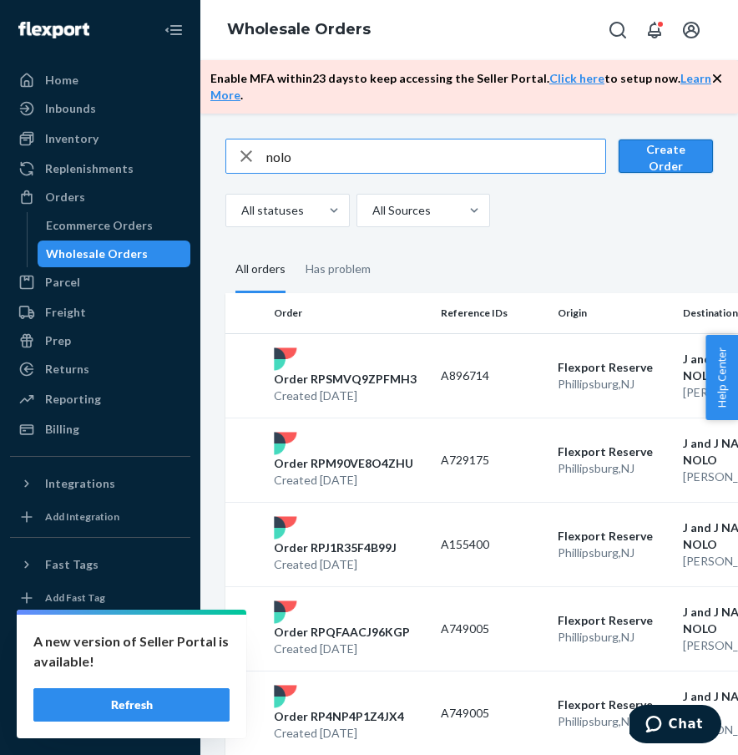
click at [663, 166] on button "Create Order" at bounding box center [666, 155] width 94 height 33
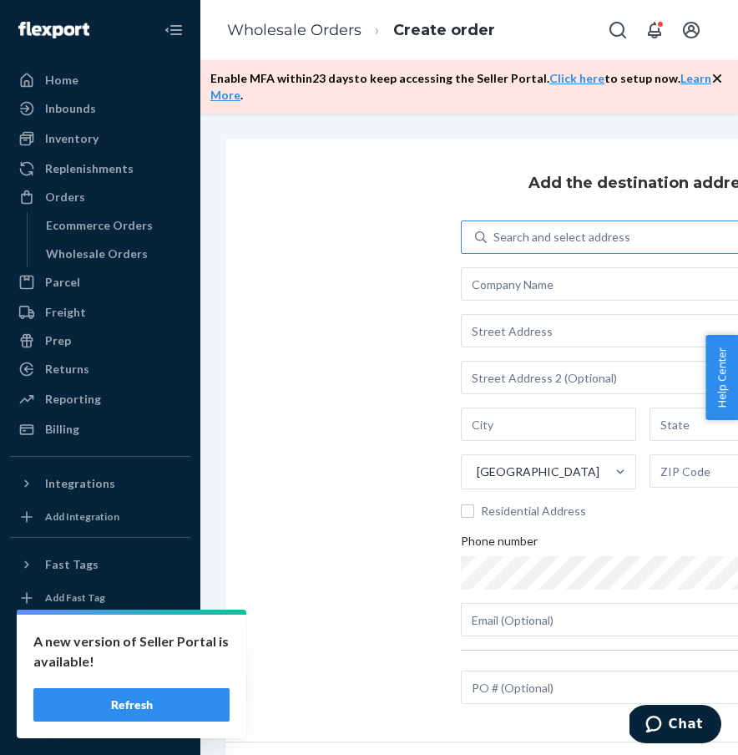
click at [553, 248] on div "Search and select address" at bounding box center [655, 237] width 337 height 30
click at [495, 245] on input "Search and select address" at bounding box center [494, 237] width 2 height 17
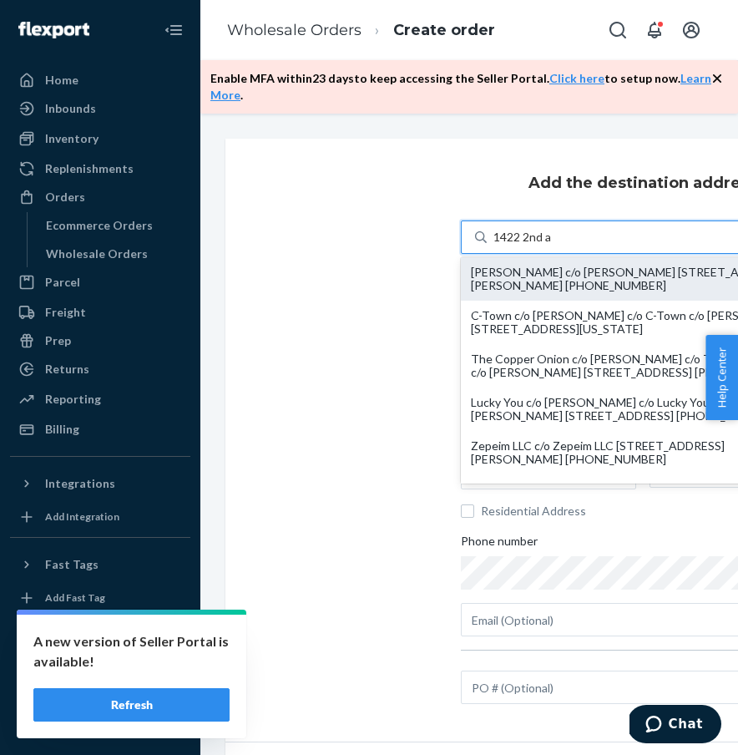
type input "1422 2nd av"
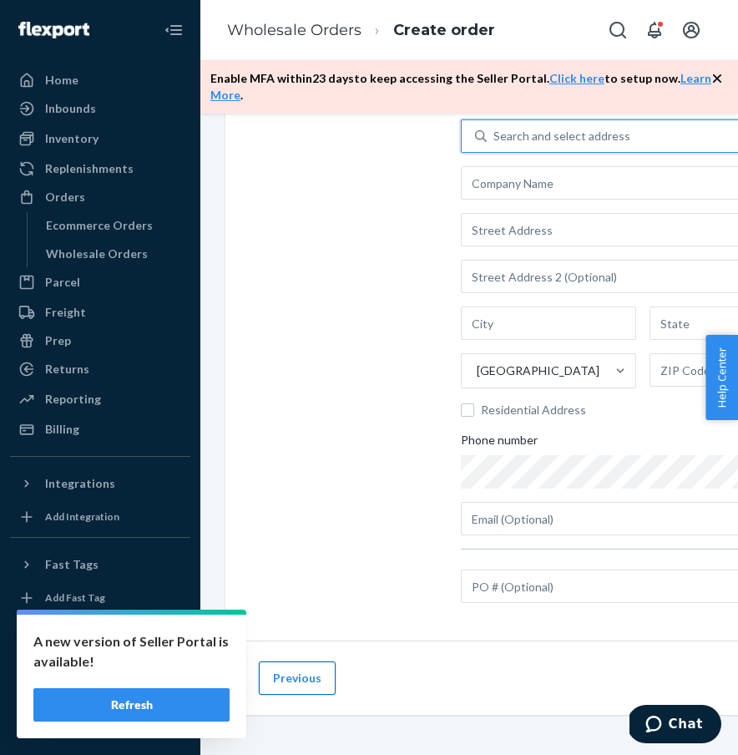
scroll to position [101, 0]
click at [308, 680] on button "Previous" at bounding box center [297, 677] width 77 height 33
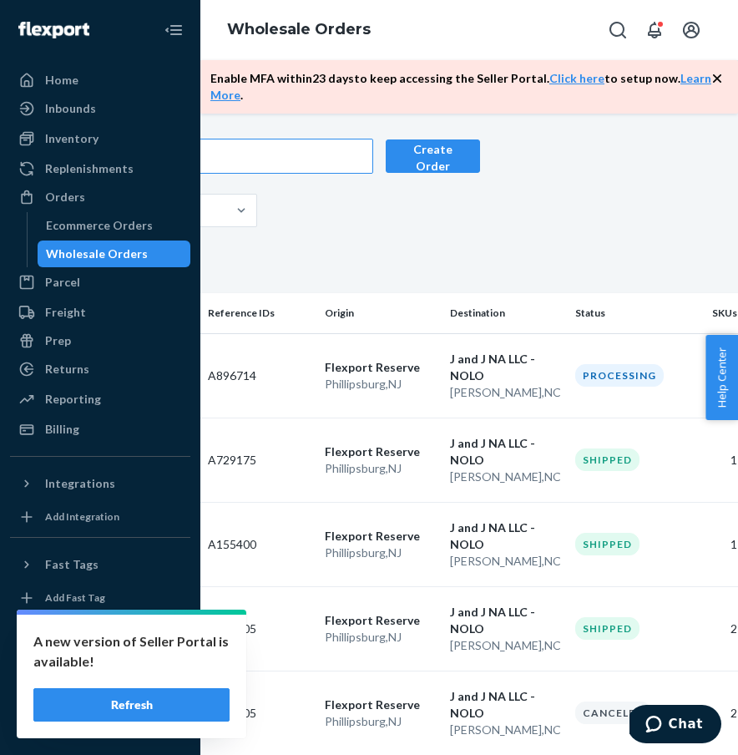
scroll to position [0, 260]
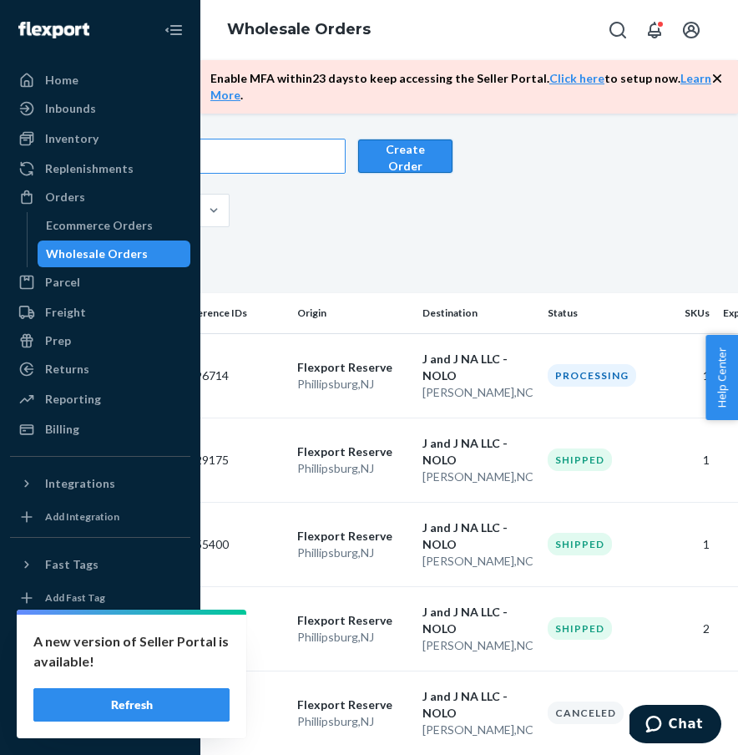
click at [445, 154] on button "Create Order" at bounding box center [405, 155] width 94 height 33
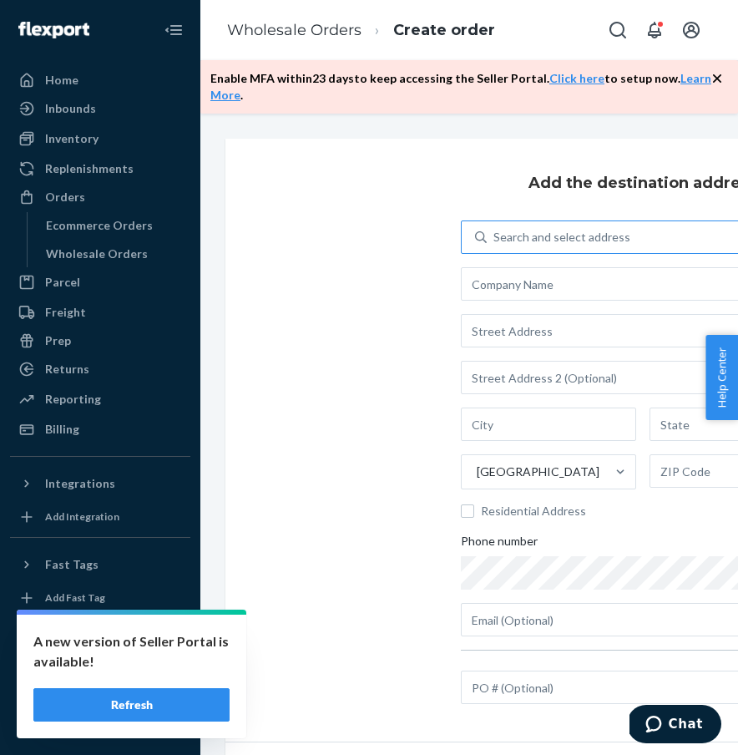
click at [564, 230] on div "Search and select address" at bounding box center [561, 237] width 137 height 17
click at [495, 230] on input "Search and select address" at bounding box center [494, 237] width 2 height 17
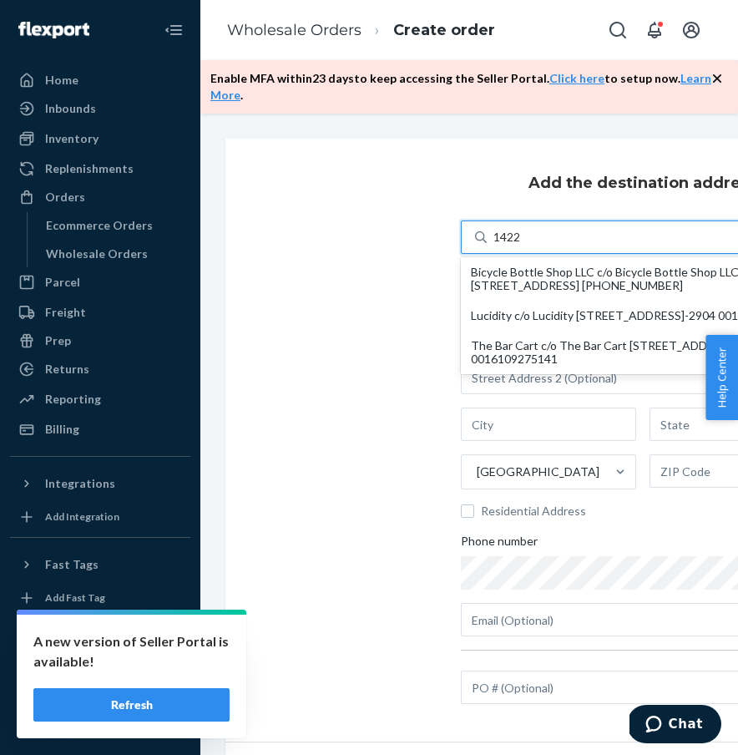
type input "1422"
click at [374, 387] on div "Add the destination address option undefined focused, 1 of 3. 3 results availab…" at bounding box center [642, 440] width 835 height 603
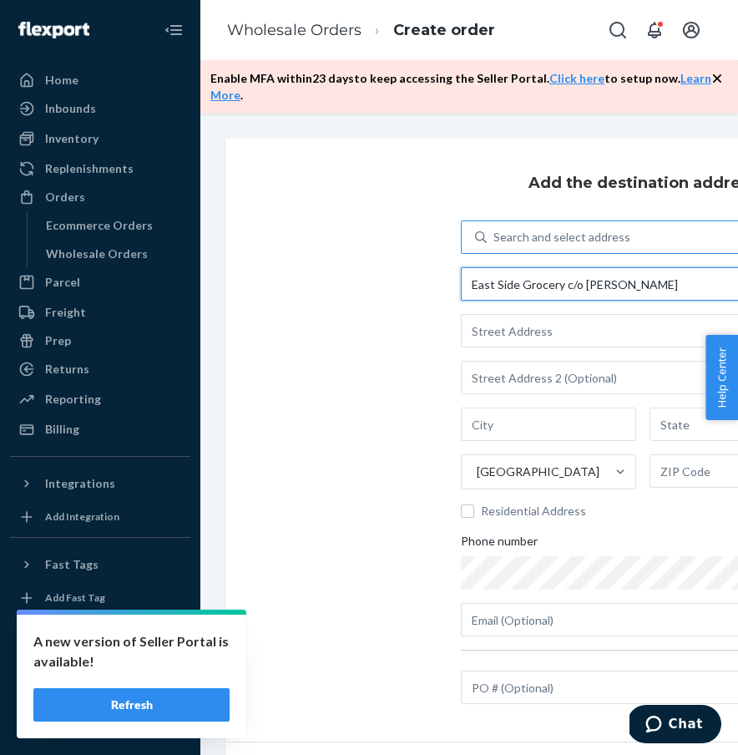
type input "East Side Grocery c/o Bobby"
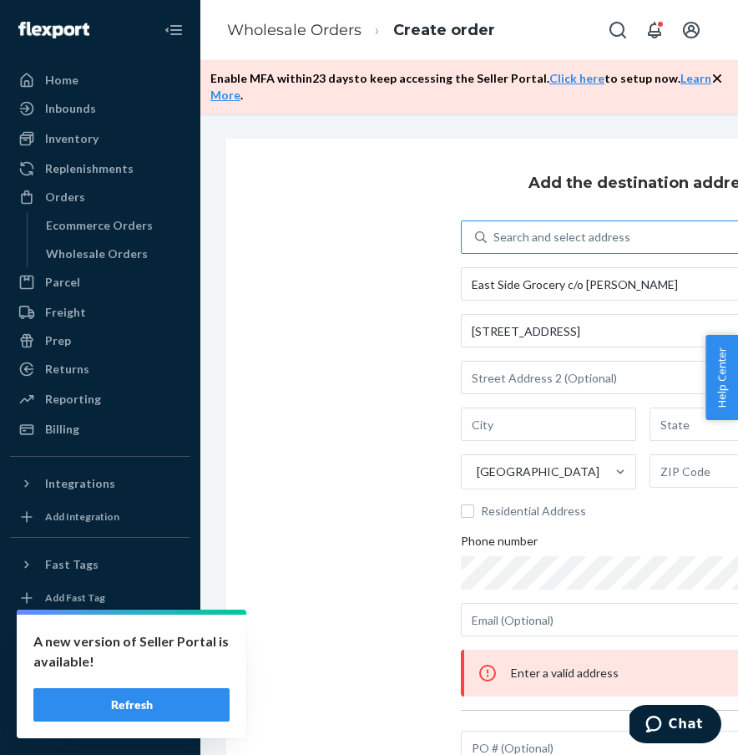
type input "1422 2nd Ave"
type input "Manhattan - New York"
type input "NY"
type input "10021"
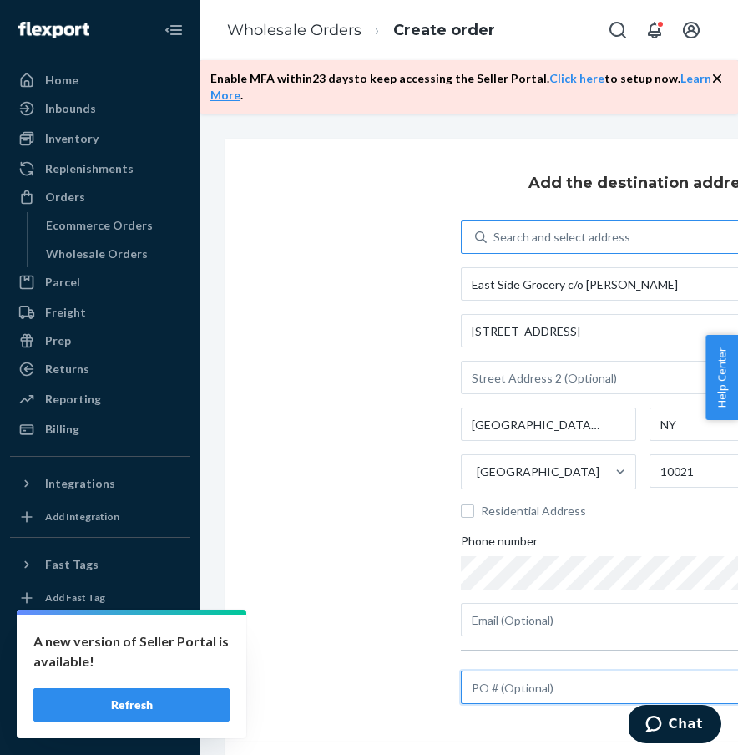
click at [575, 685] on input "text" at bounding box center [643, 686] width 364 height 33
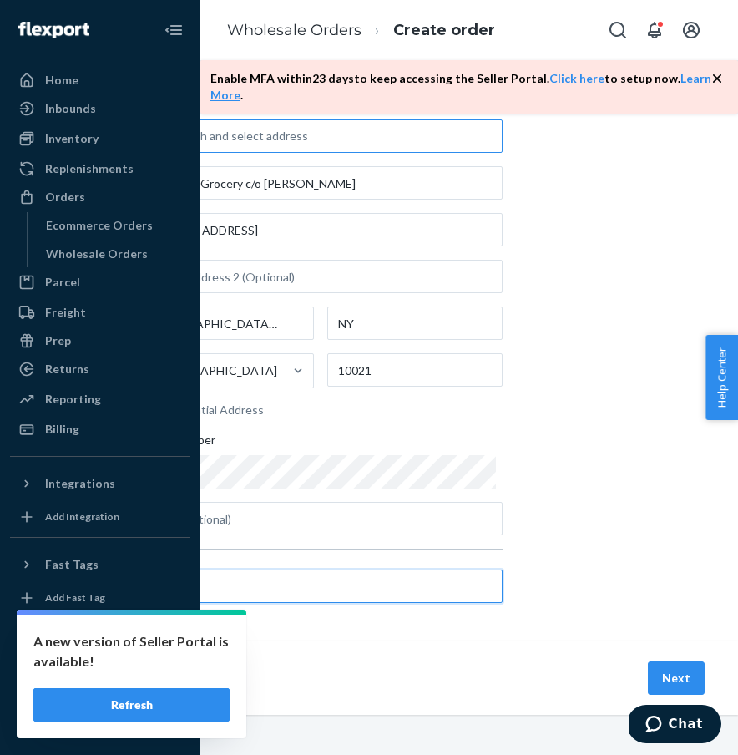
scroll to position [101, 322]
type input "samples"
click at [674, 660] on div "Previous Next" at bounding box center [320, 677] width 835 height 74
click at [674, 665] on button "Next" at bounding box center [676, 677] width 57 height 33
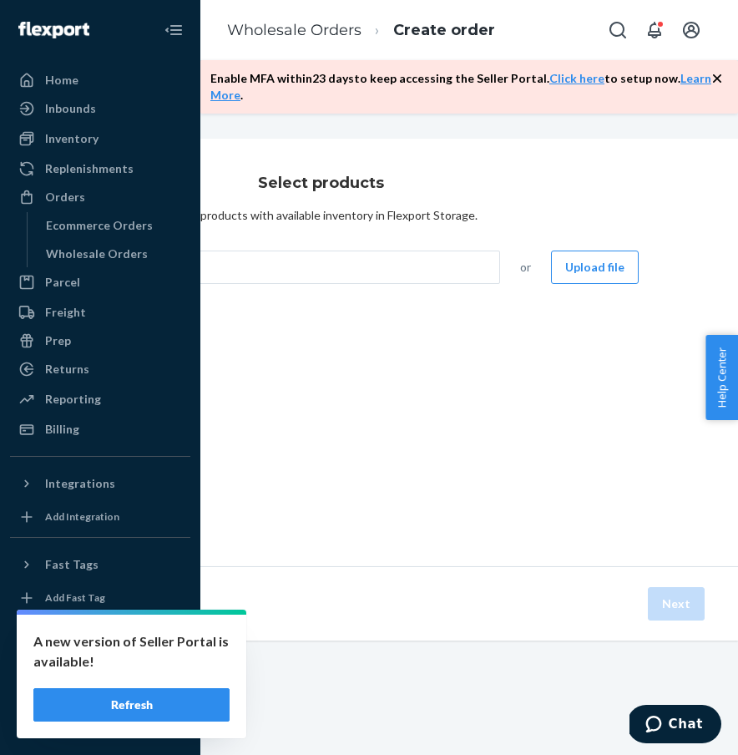
scroll to position [0, 322]
click at [327, 248] on div "Select products Select products with available inventory in Flexport Storage. S…" at bounding box center [320, 352] width 835 height 427
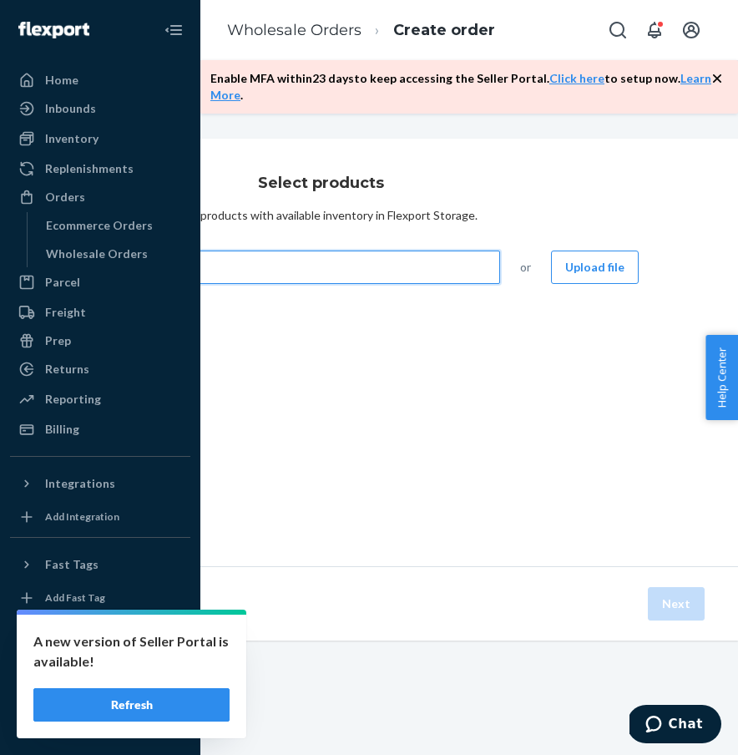
scroll to position [0, 0]
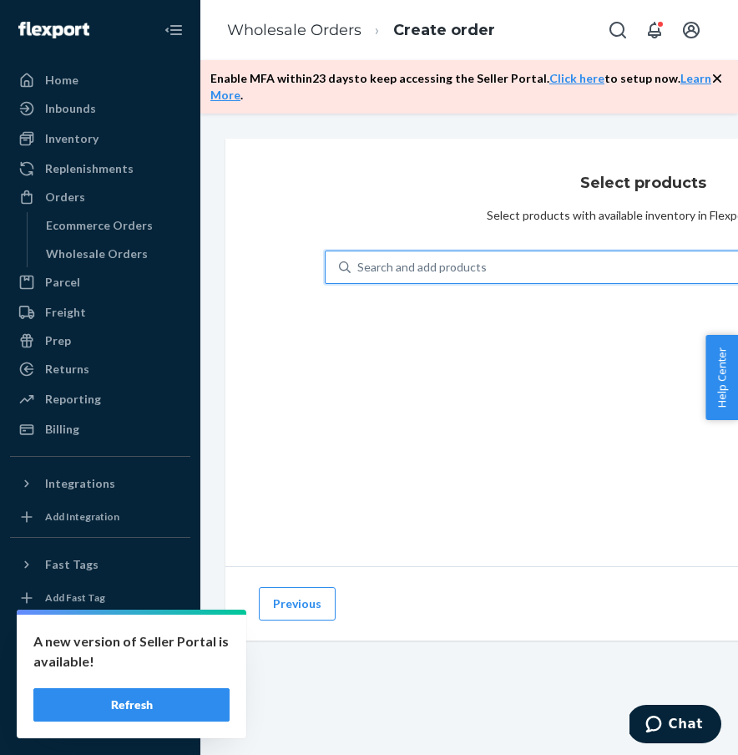
click at [318, 263] on div "Select products Select products with available inventory in Flexport Storage. 0…" at bounding box center [642, 352] width 835 height 427
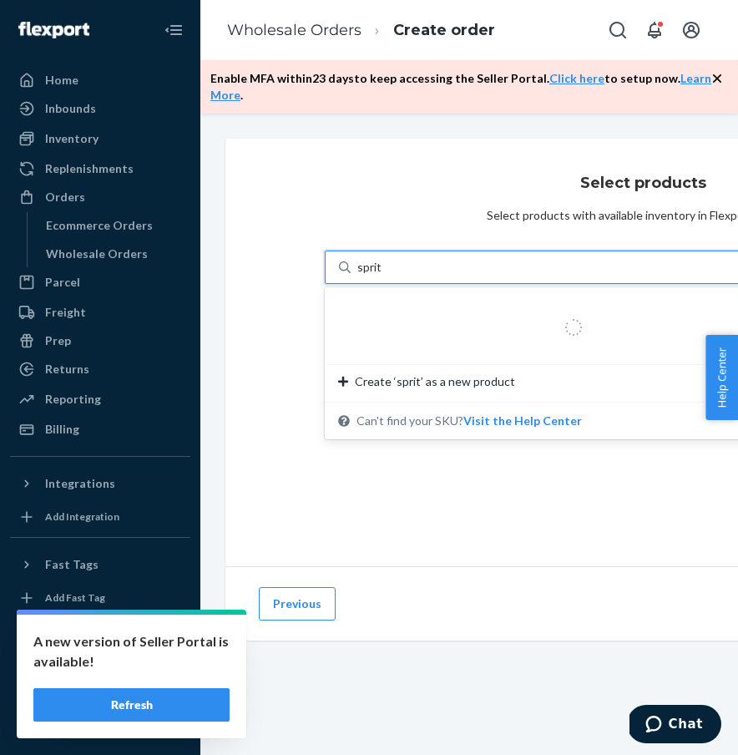
type input "spritz"
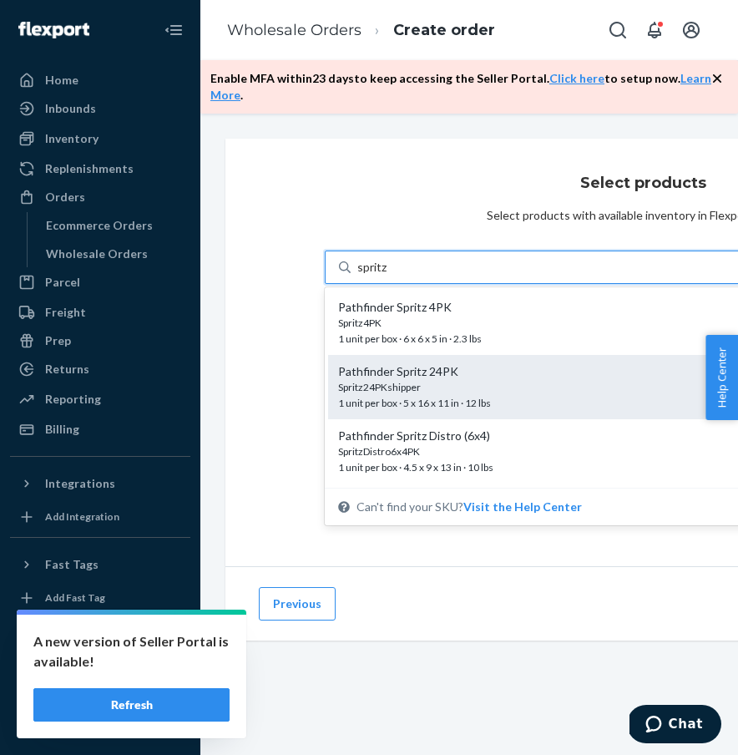
click at [492, 364] on div "Pathfinder Spritz 24PK" at bounding box center [538, 371] width 400 height 17
click at [388, 275] on input "spritz" at bounding box center [372, 267] width 31 height 17
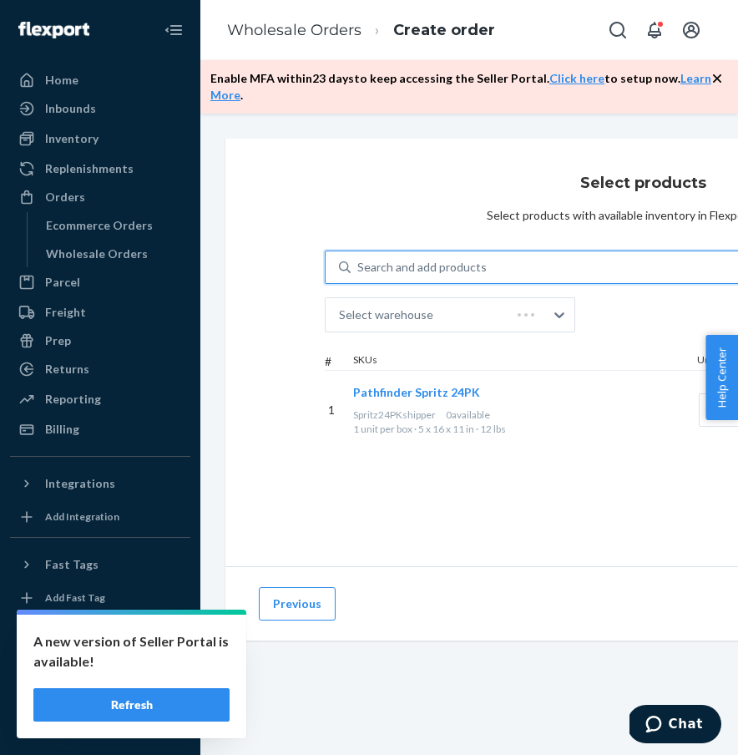
scroll to position [0, 18]
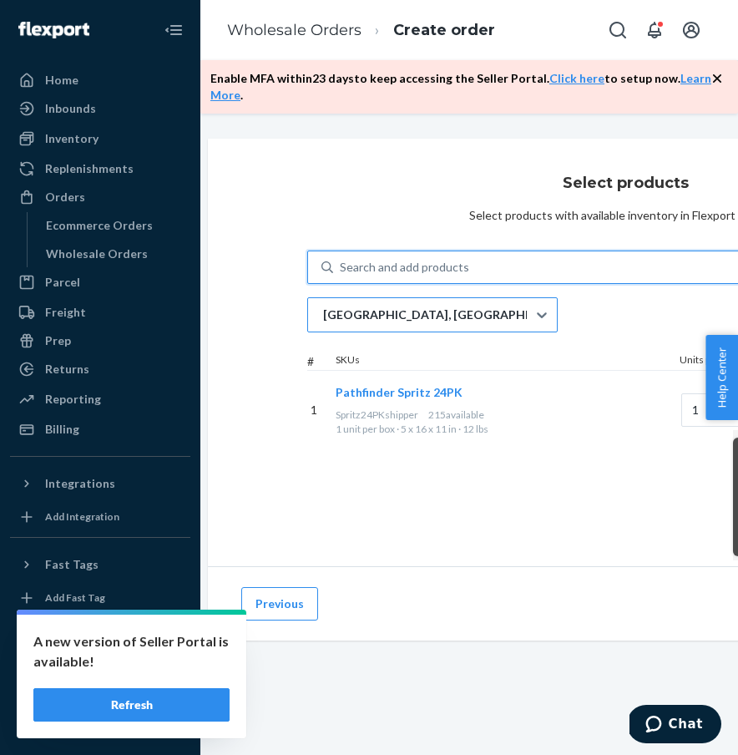
click at [435, 316] on div "San Bernardino, CA" at bounding box center [417, 314] width 219 height 33
click at [323, 316] on input "San Bernardino, CA" at bounding box center [322, 314] width 2 height 17
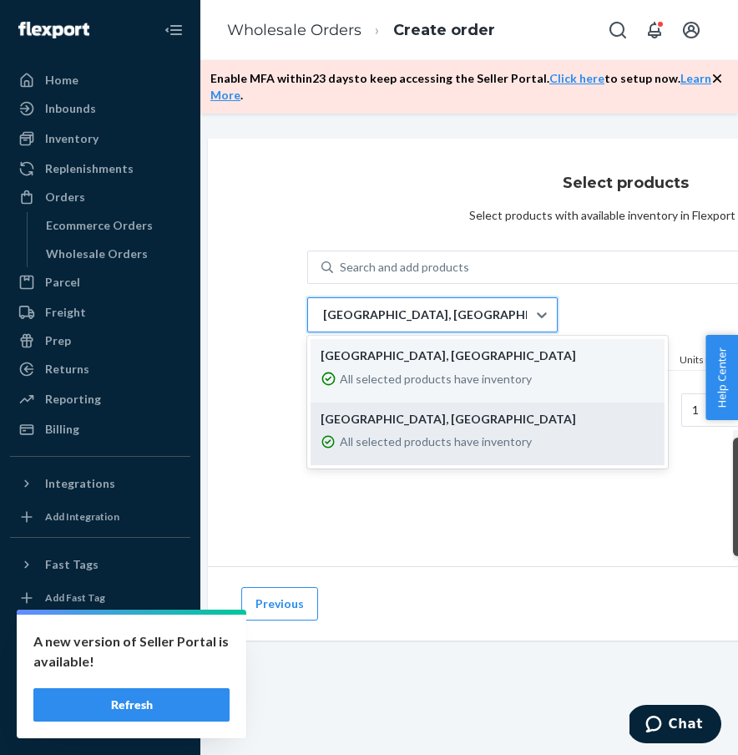
click at [418, 438] on p "All selected products have inventory" at bounding box center [436, 441] width 192 height 17
click at [323, 323] on input "option EWR1RS focused, 2 of 2. 2 results available. Use Up and Down to choose o…" at bounding box center [322, 314] width 2 height 17
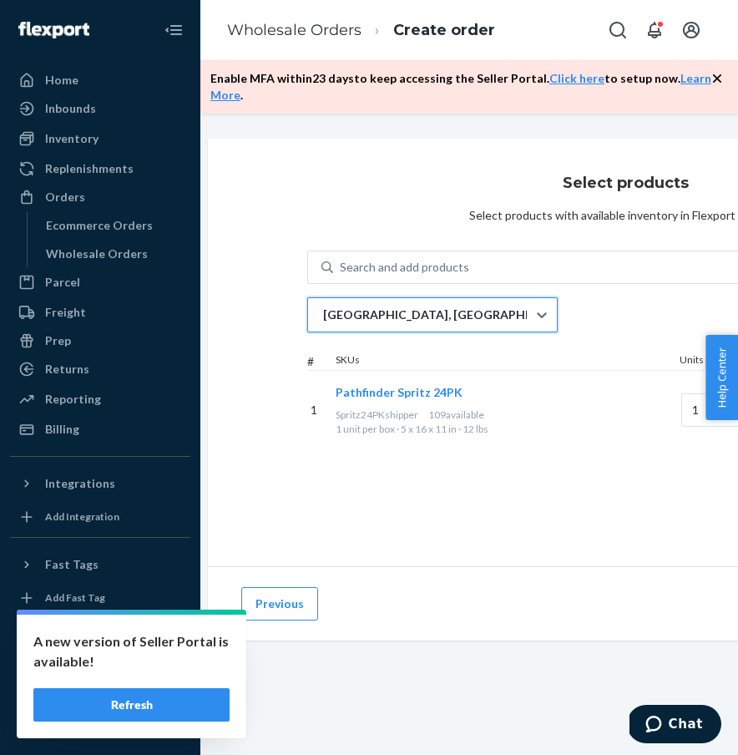
scroll to position [0, 195]
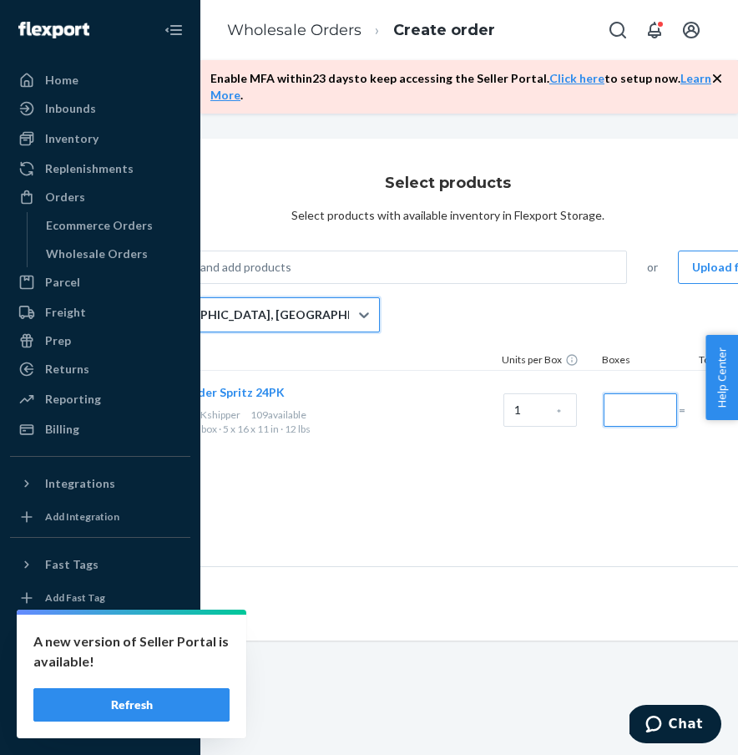
click at [633, 399] on input "Number of boxes" at bounding box center [640, 409] width 73 height 33
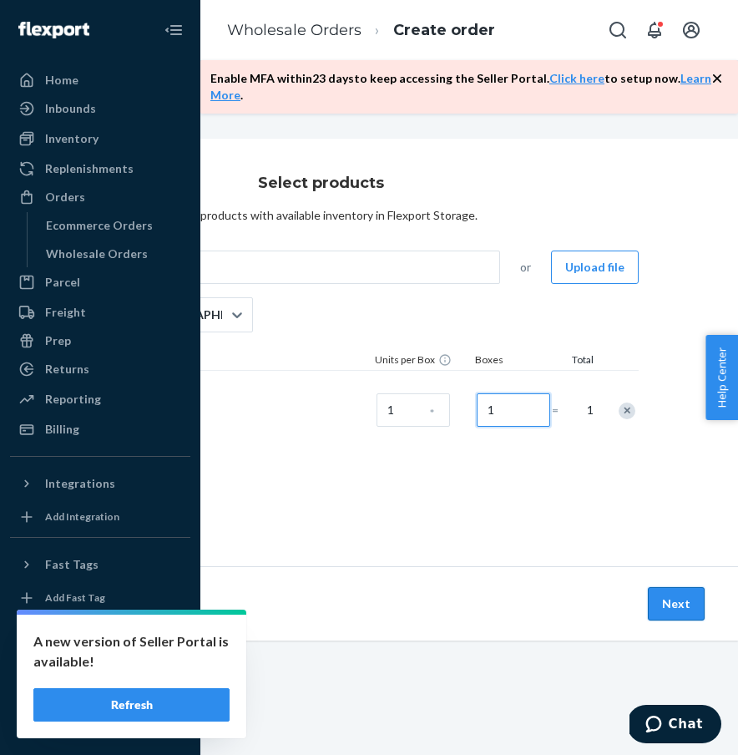
type input "1"
click at [690, 598] on button "Next" at bounding box center [676, 603] width 57 height 33
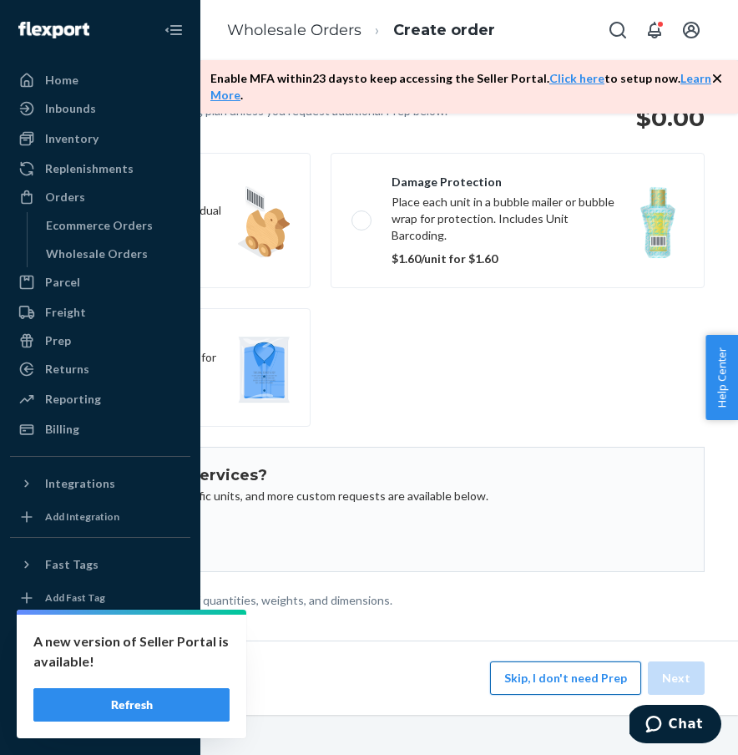
scroll to position [149, 322]
click at [591, 689] on button "Skip, I don't need Prep" at bounding box center [565, 677] width 151 height 33
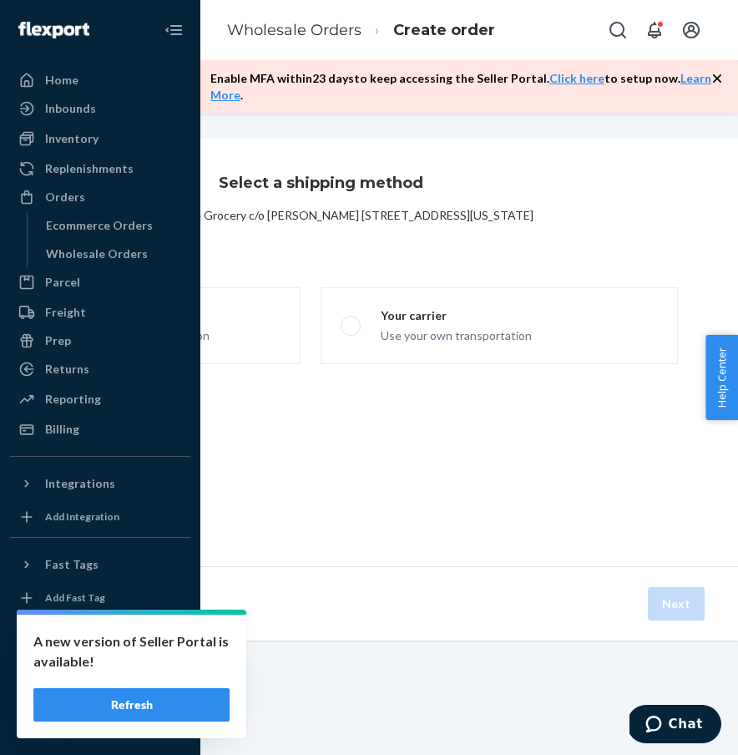
scroll to position [0, 322]
click at [262, 330] on label "Flexport Partner Hassle free, transparent transportation" at bounding box center [121, 325] width 357 height 77
radio input "true"
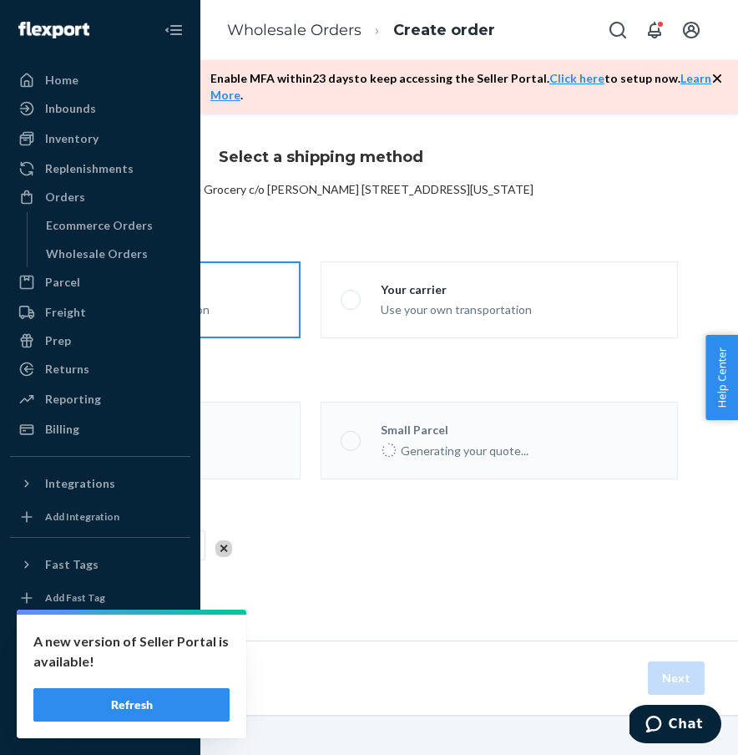
scroll to position [26, 322]
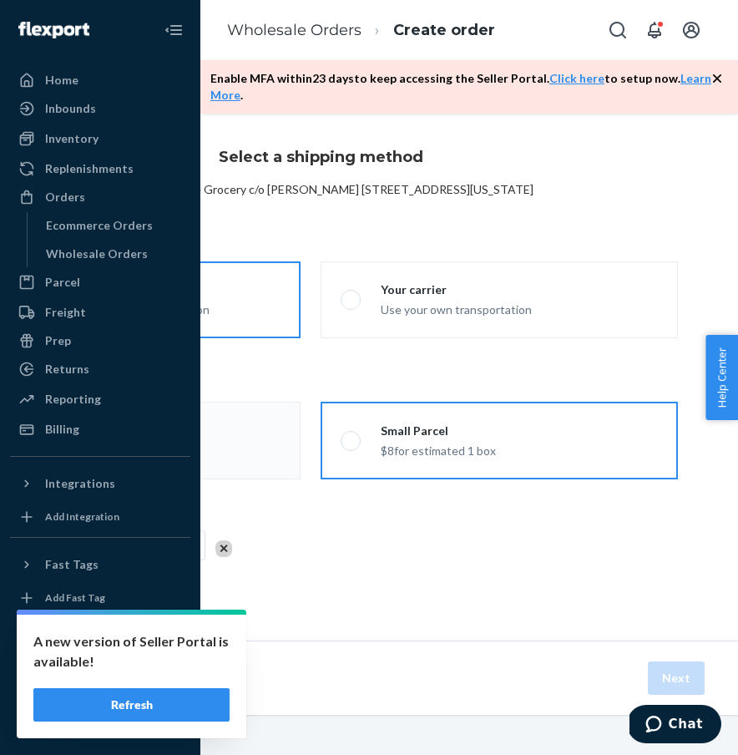
click at [471, 455] on div "$8 for estimated 1 box" at bounding box center [438, 449] width 115 height 20
click at [351, 446] on input "Small Parcel $8 for estimated 1 box" at bounding box center [346, 440] width 11 height 11
radio input "true"
click at [672, 682] on button "Next" at bounding box center [676, 677] width 57 height 33
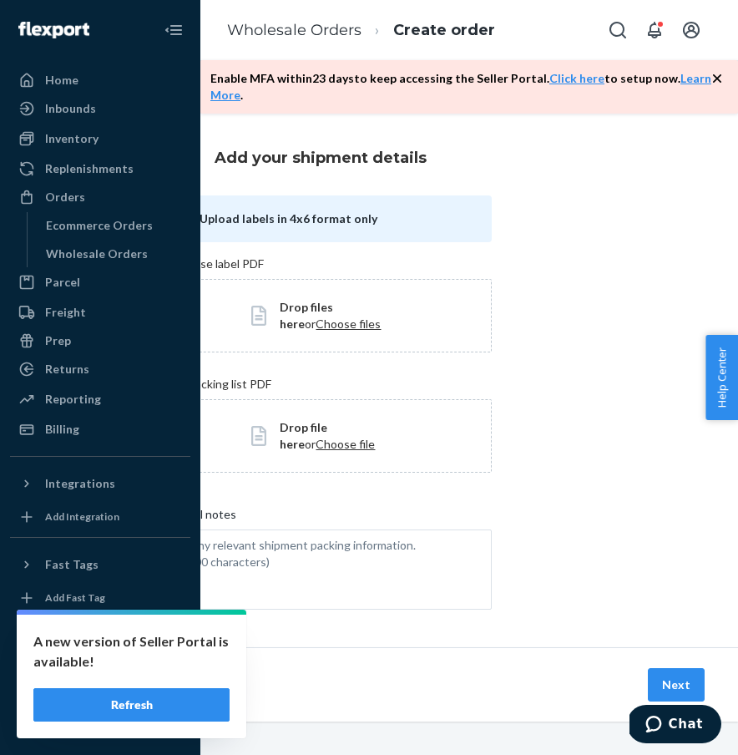
click at [672, 682] on button "Next" at bounding box center [676, 684] width 57 height 33
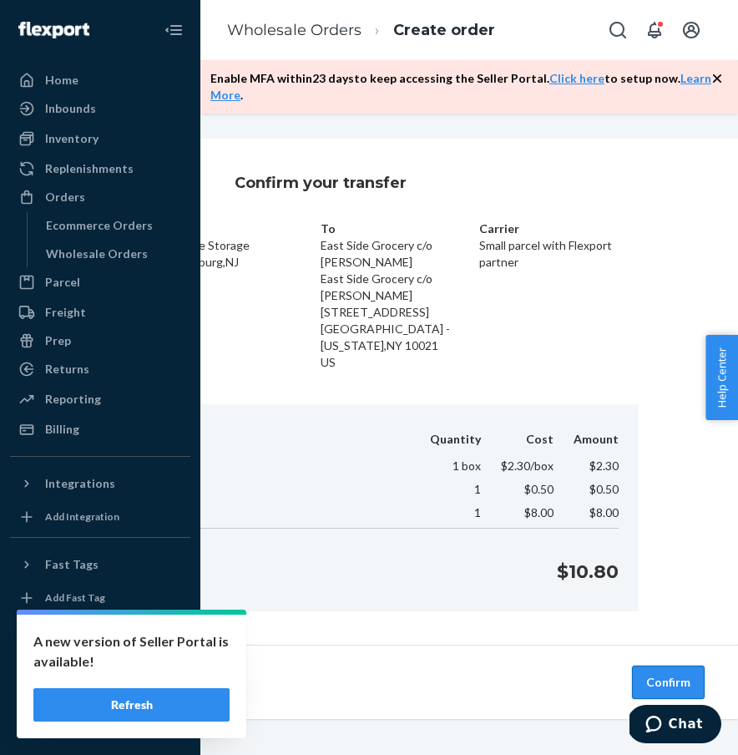
click at [680, 665] on button "Confirm" at bounding box center [668, 681] width 73 height 33
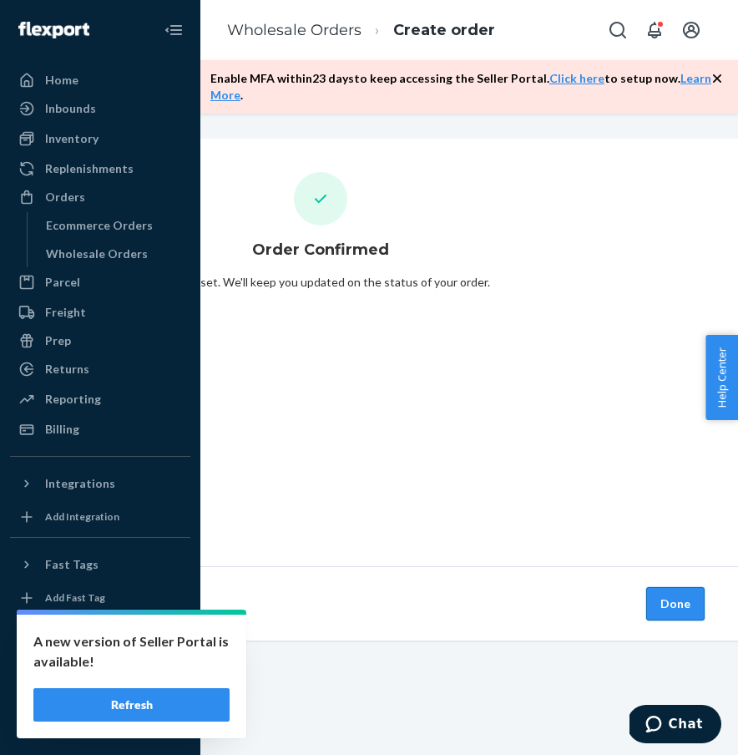
click at [668, 601] on button "Done" at bounding box center [675, 603] width 58 height 33
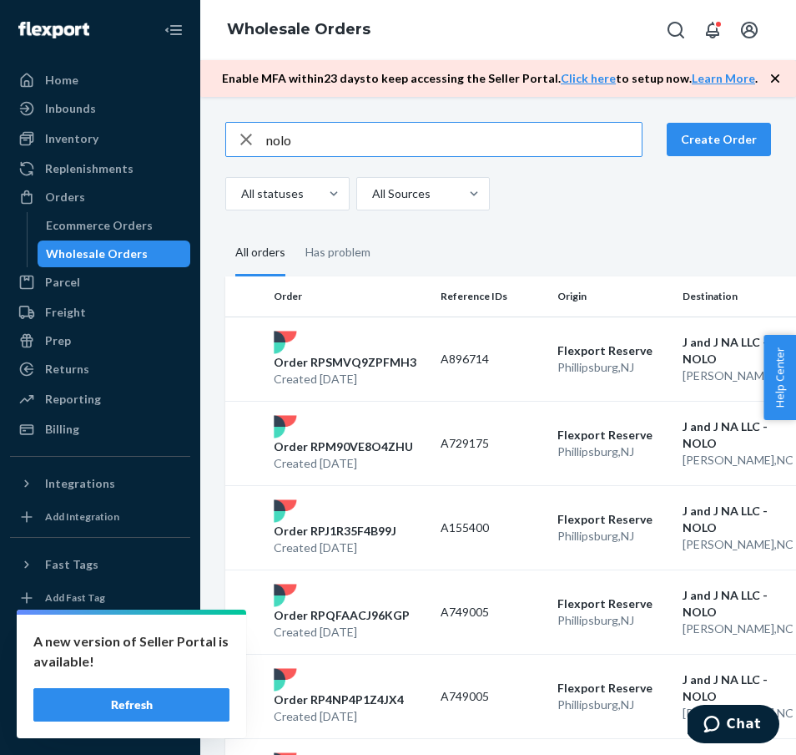
click at [293, 141] on input "nolo" at bounding box center [454, 139] width 376 height 33
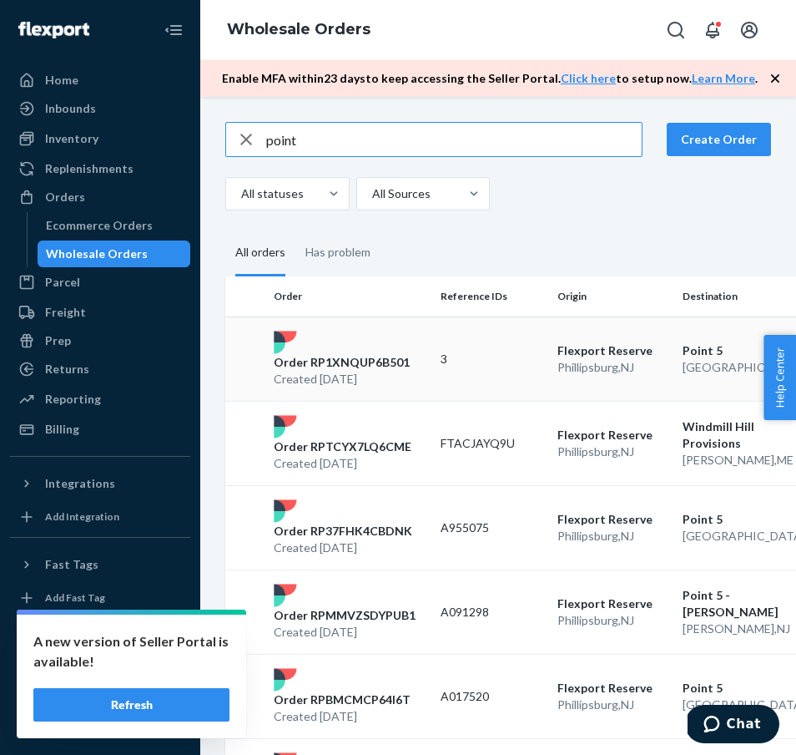
type input "point"
click at [364, 356] on p "Order RP1XNQUP6B501" at bounding box center [342, 362] width 136 height 17
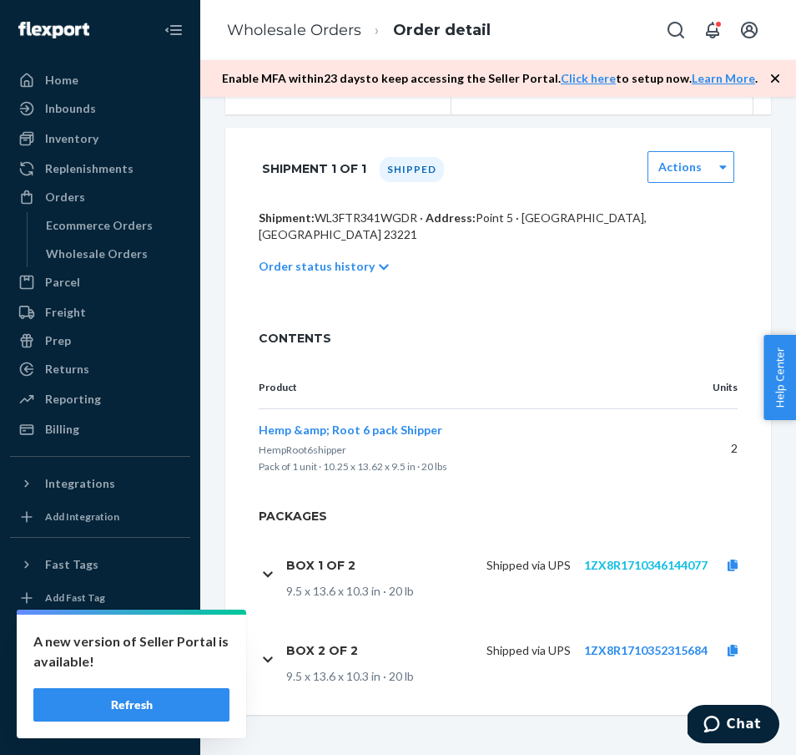
click at [675, 562] on link "1ZX8R1710346144077" at bounding box center [646, 565] width 124 height 14
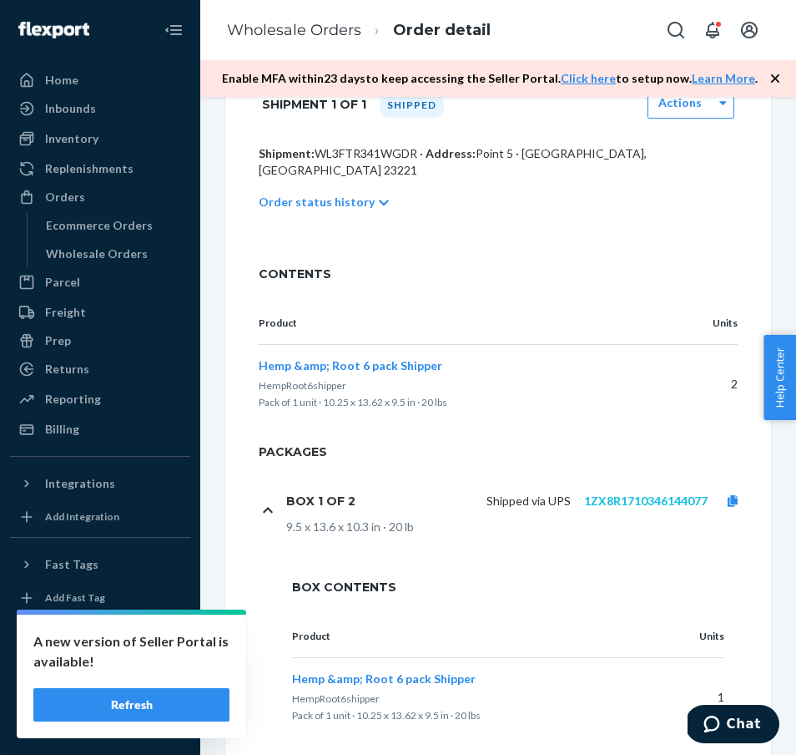
scroll to position [356, 0]
click at [98, 258] on div "Wholesale Orders" at bounding box center [97, 253] width 102 height 17
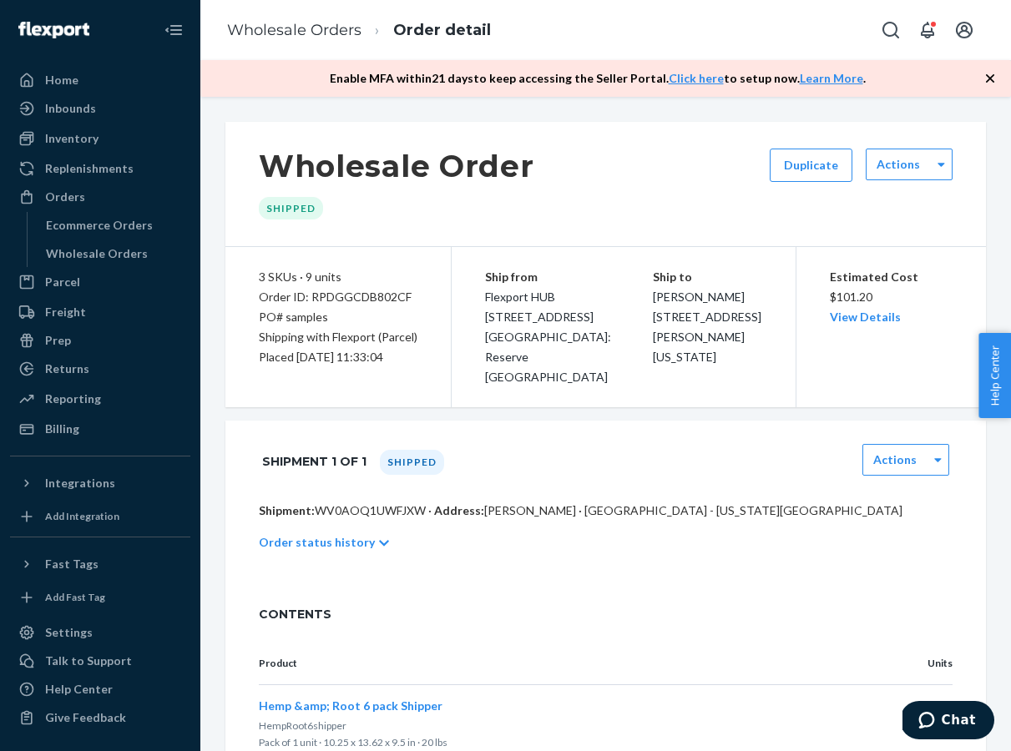
scroll to position [464, 0]
